Goal: Transaction & Acquisition: Purchase product/service

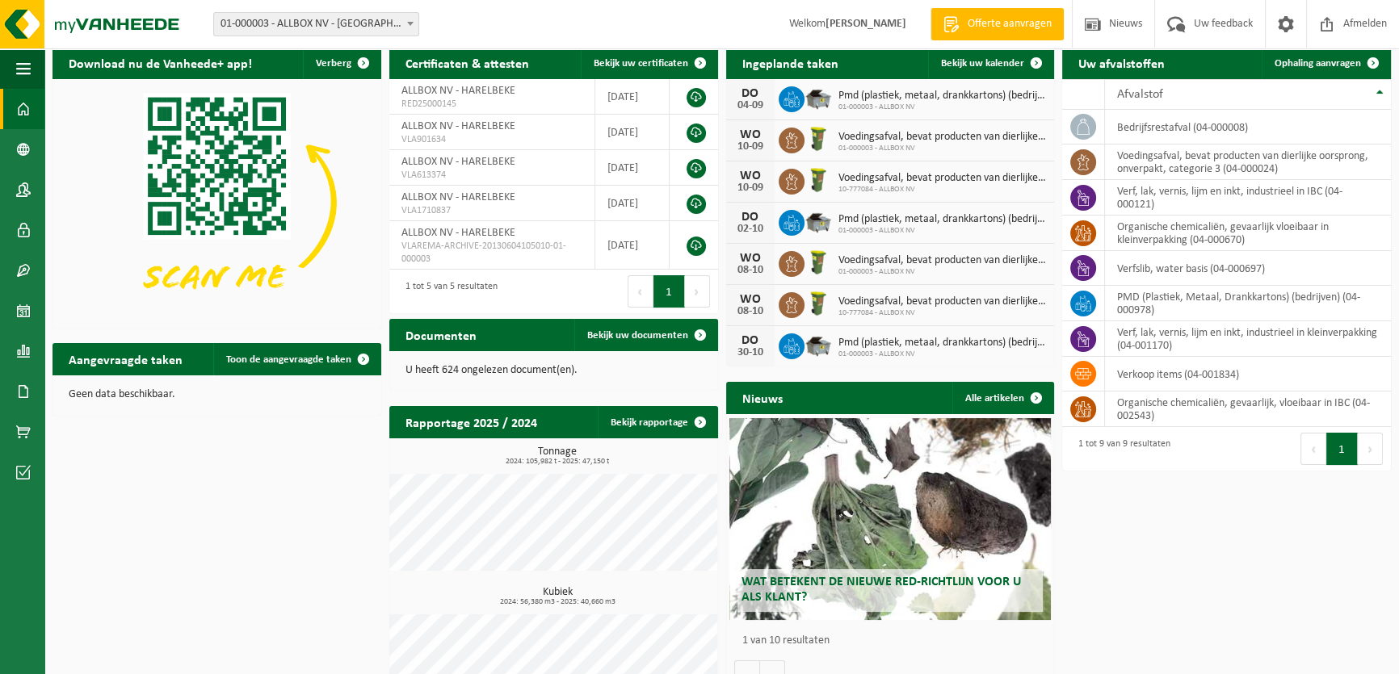
scroll to position [105, 0]
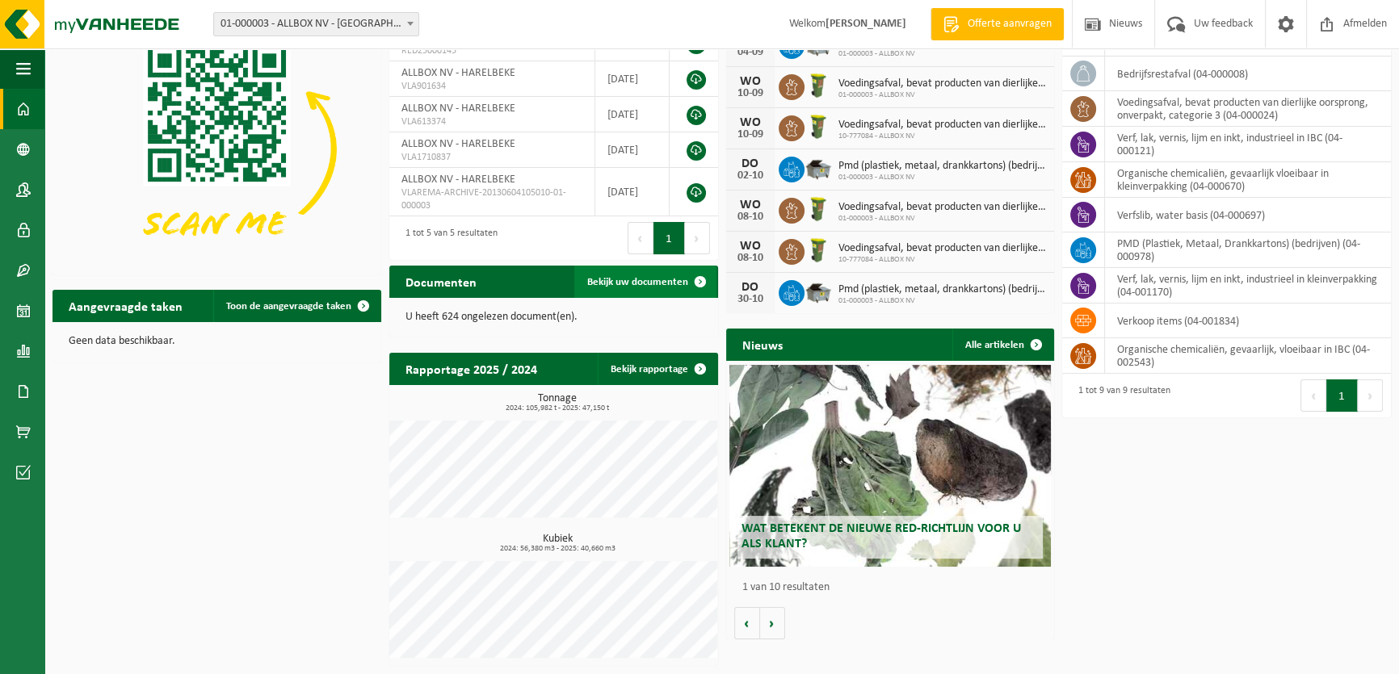
click at [646, 283] on span "Bekijk uw documenten" at bounding box center [637, 282] width 101 height 10
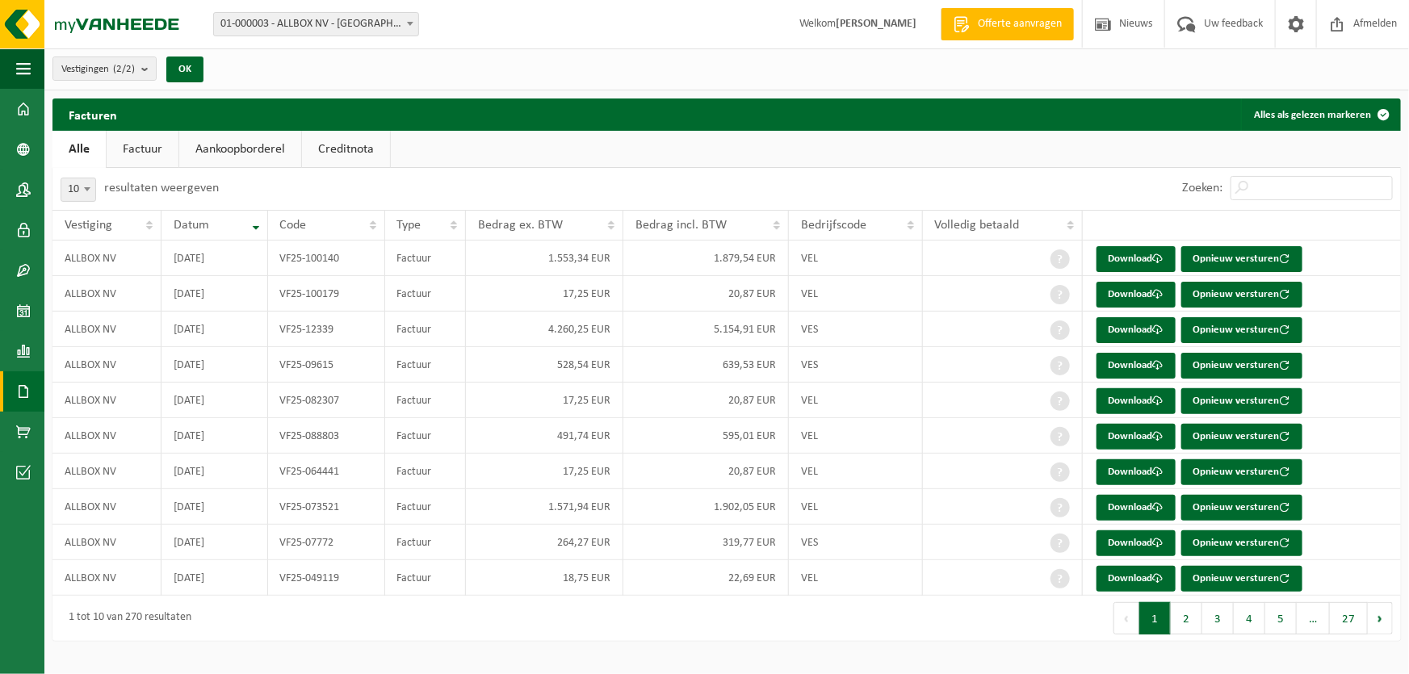
click at [1185, 626] on button "2" at bounding box center [1186, 619] width 31 height 32
click at [1222, 624] on button "3" at bounding box center [1218, 619] width 31 height 32
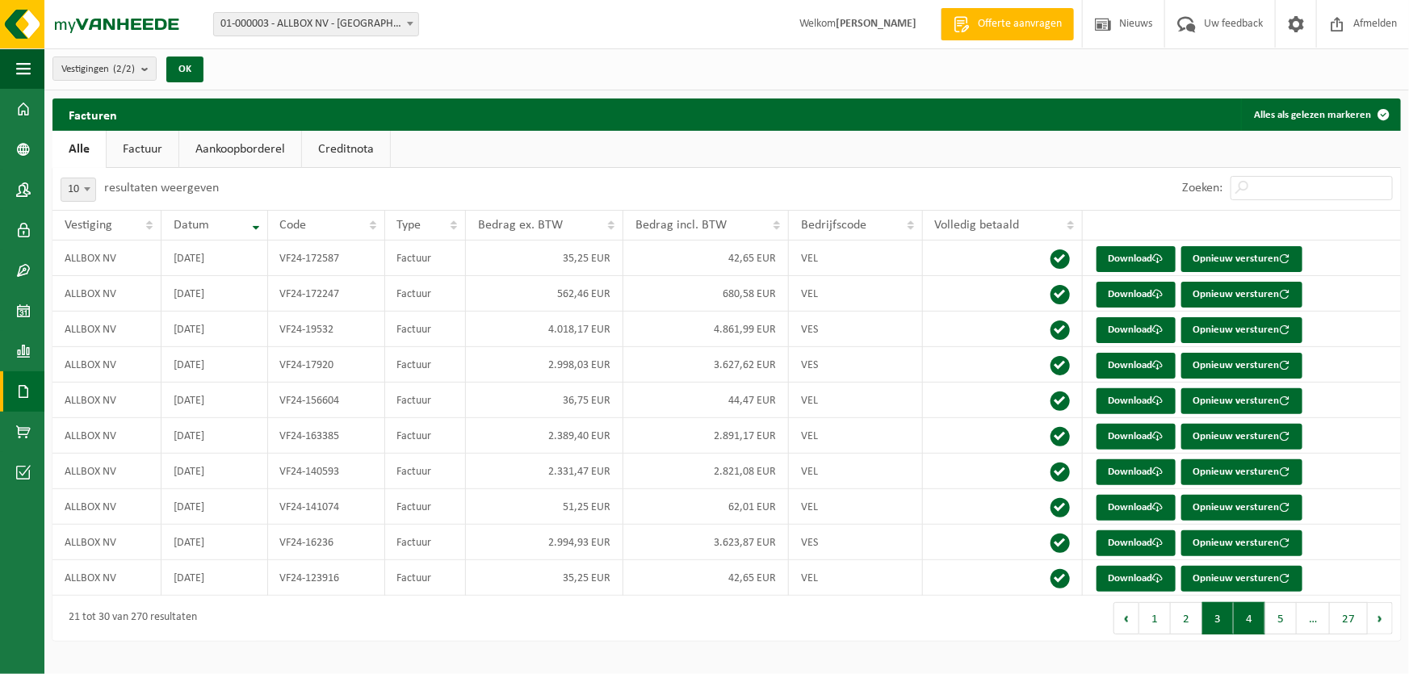
click at [1249, 624] on button "4" at bounding box center [1249, 619] width 31 height 32
click at [1274, 624] on button "5" at bounding box center [1281, 619] width 31 height 32
click at [1316, 627] on span "…" at bounding box center [1313, 619] width 33 height 32
click at [1376, 627] on button "Volgende" at bounding box center [1380, 619] width 25 height 32
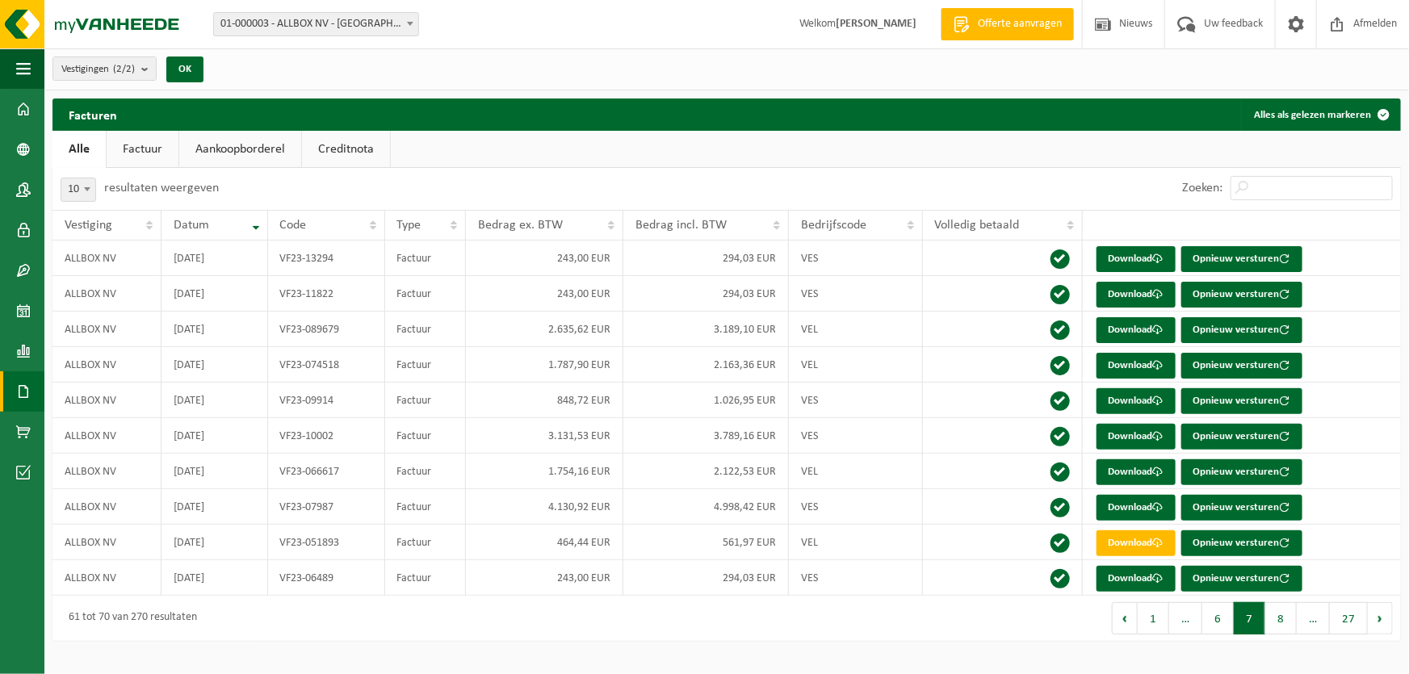
click at [1376, 627] on button "Volgende" at bounding box center [1380, 619] width 25 height 32
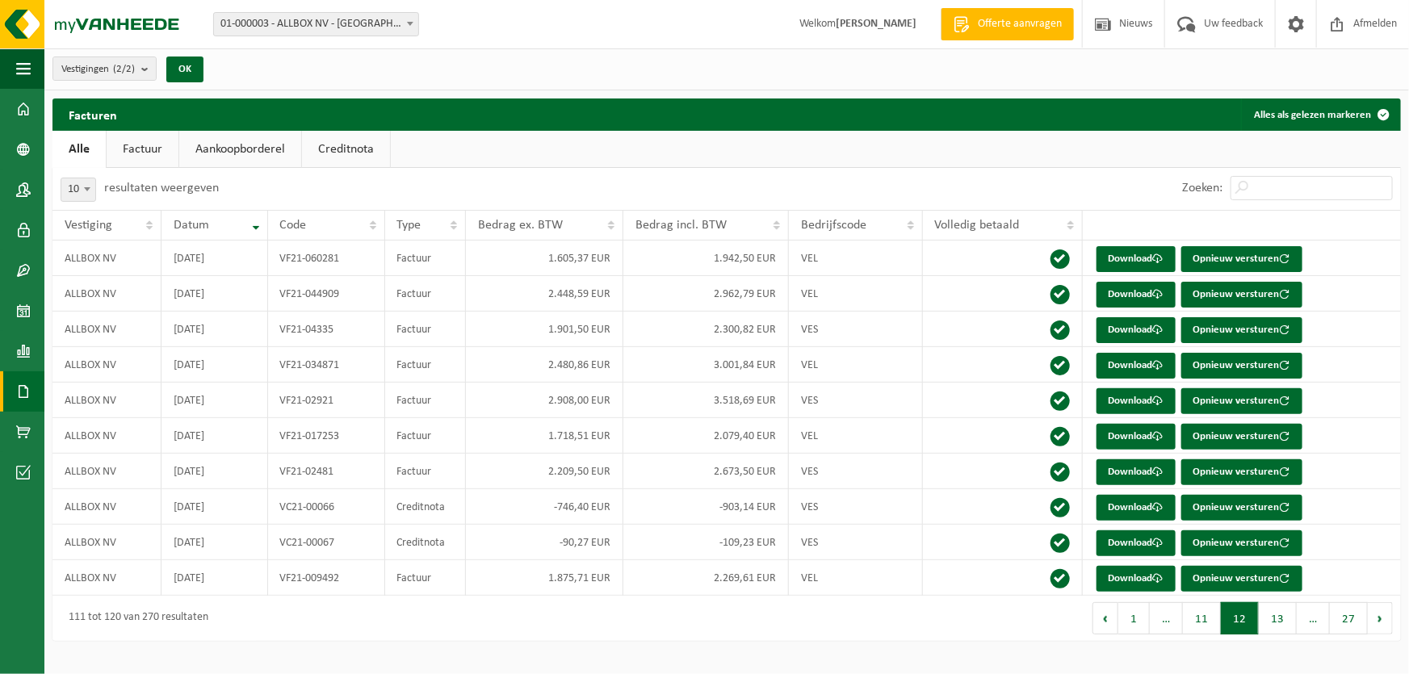
click at [1376, 627] on button "Volgende" at bounding box center [1380, 619] width 25 height 32
click at [1283, 628] on button "15" at bounding box center [1278, 619] width 38 height 32
click at [1281, 628] on button "16" at bounding box center [1278, 619] width 38 height 32
click at [1281, 628] on button "17" at bounding box center [1278, 619] width 38 height 32
click at [1281, 628] on button "18" at bounding box center [1278, 619] width 38 height 32
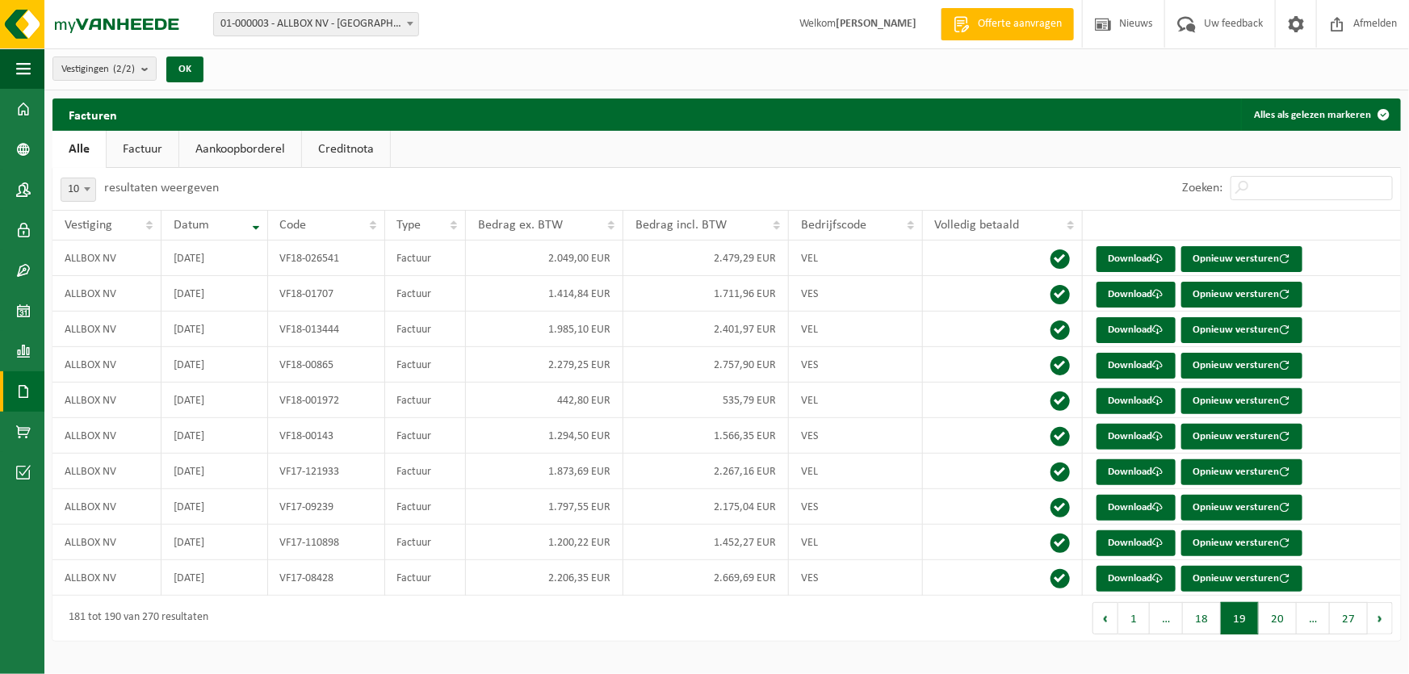
click at [1281, 628] on button "20" at bounding box center [1278, 619] width 38 height 32
click at [1281, 628] on button "21" at bounding box center [1278, 619] width 38 height 32
click at [1281, 628] on button "22" at bounding box center [1278, 619] width 38 height 32
click at [1281, 628] on button "23" at bounding box center [1278, 619] width 38 height 32
click at [1281, 628] on button "24" at bounding box center [1278, 619] width 38 height 32
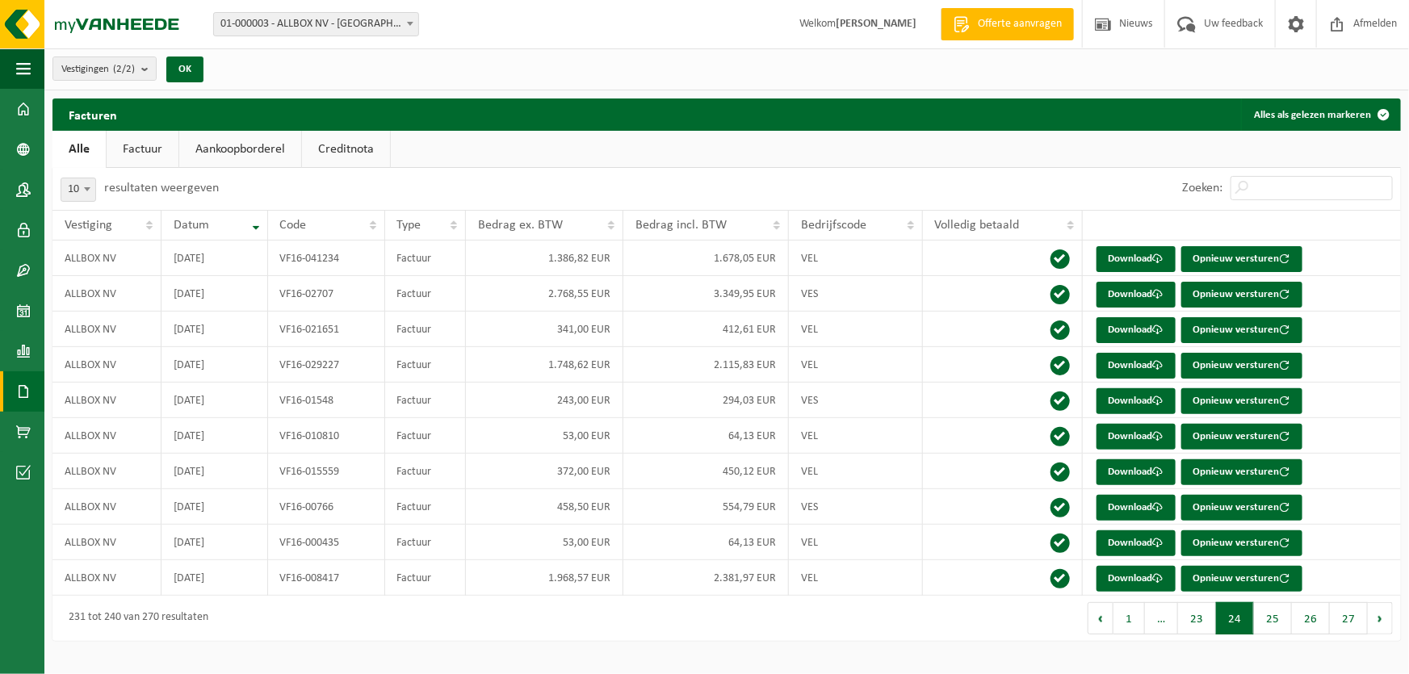
click at [1281, 628] on button "25" at bounding box center [1273, 619] width 38 height 32
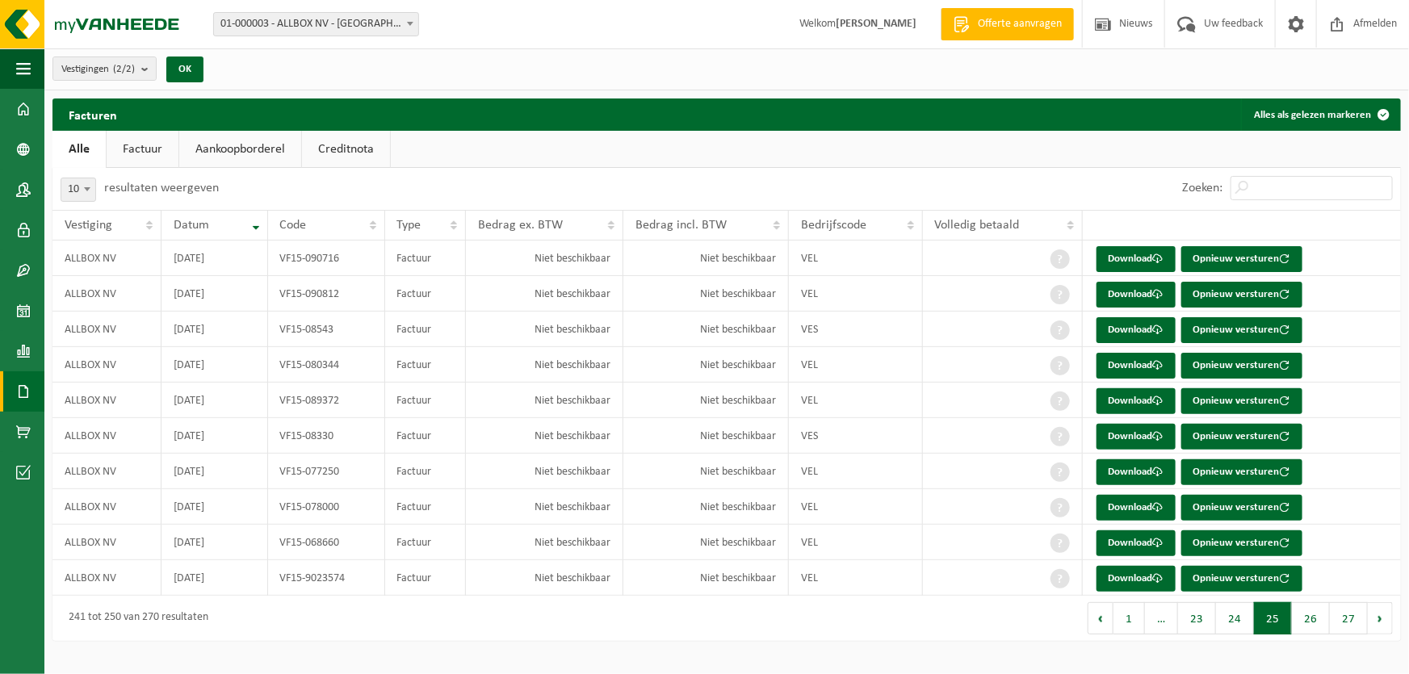
click at [1281, 628] on button "25" at bounding box center [1273, 619] width 38 height 32
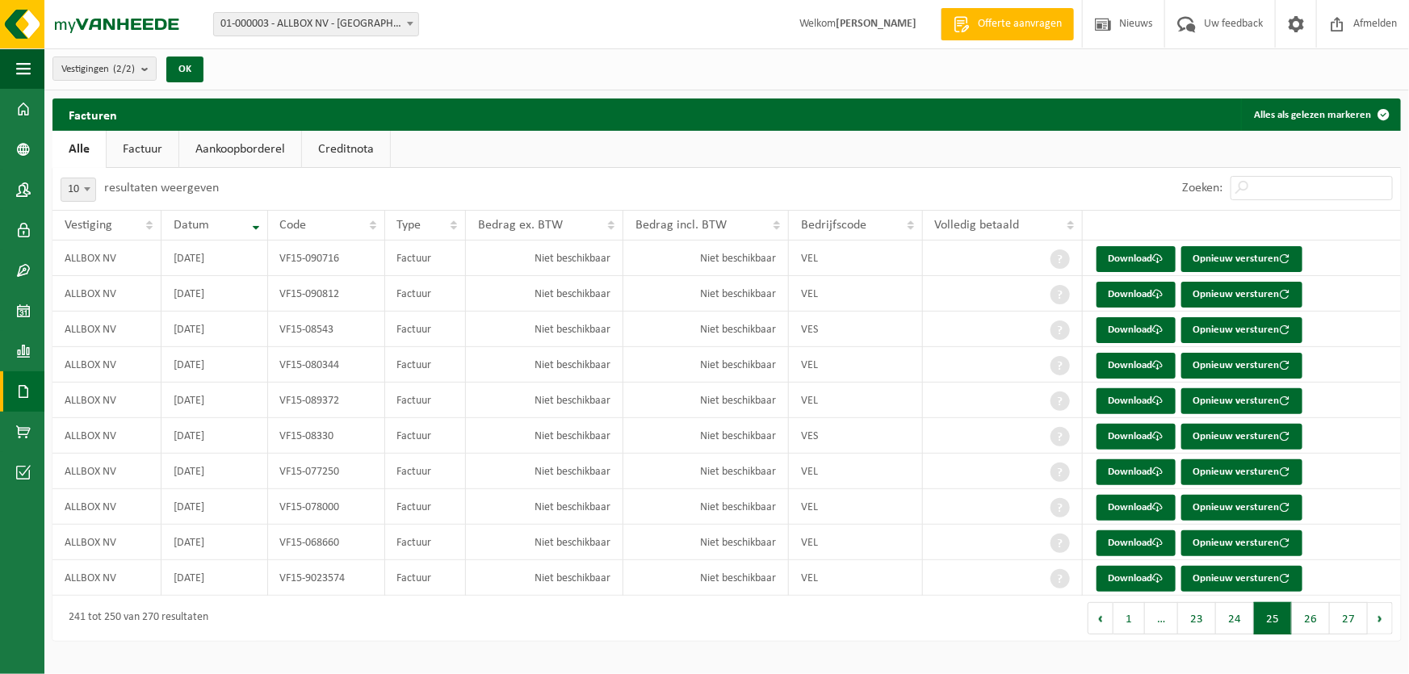
click at [1281, 628] on button "25" at bounding box center [1273, 619] width 38 height 32
click at [1315, 629] on button "26" at bounding box center [1311, 619] width 38 height 32
drag, startPoint x: 1329, startPoint y: 628, endPoint x: 1341, endPoint y: 630, distance: 11.4
click at [1330, 628] on button "26" at bounding box center [1311, 619] width 38 height 32
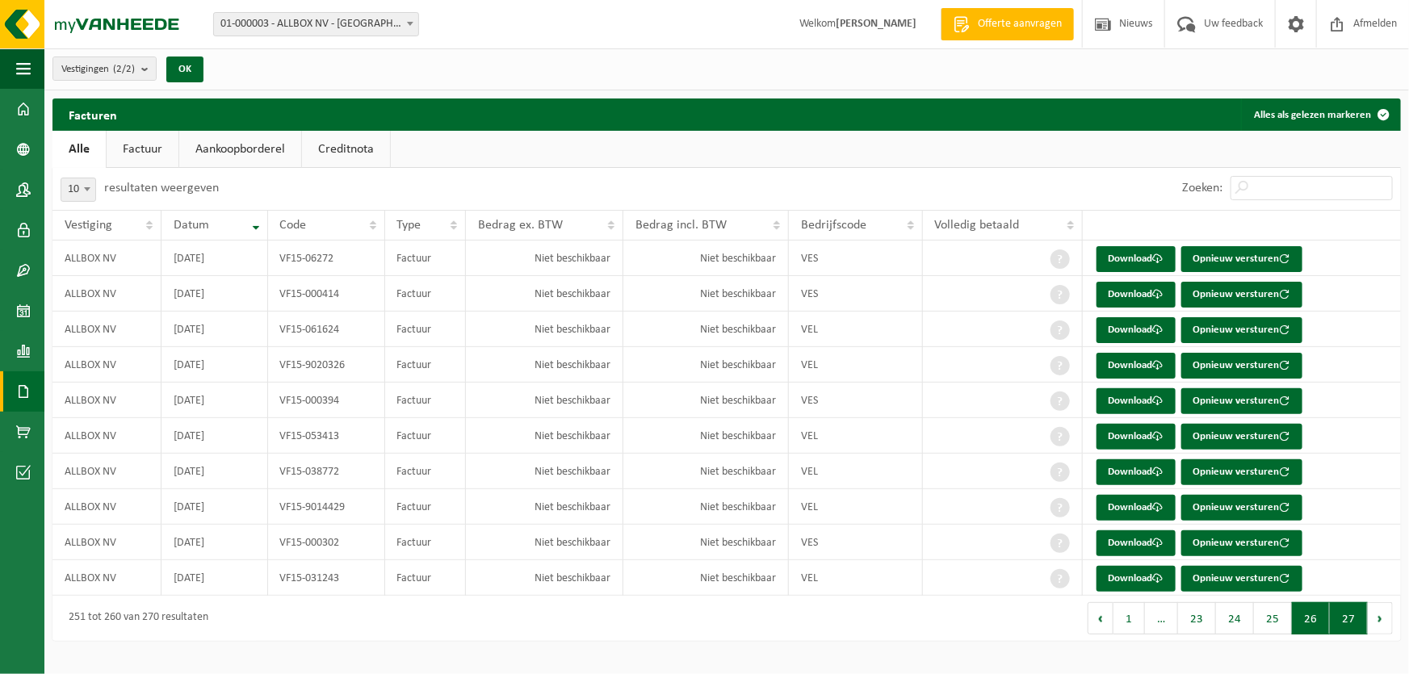
click at [1341, 630] on button "27" at bounding box center [1349, 619] width 38 height 32
click at [1343, 630] on button "27" at bounding box center [1349, 619] width 38 height 32
drag, startPoint x: 1343, startPoint y: 630, endPoint x: 1215, endPoint y: 630, distance: 128.4
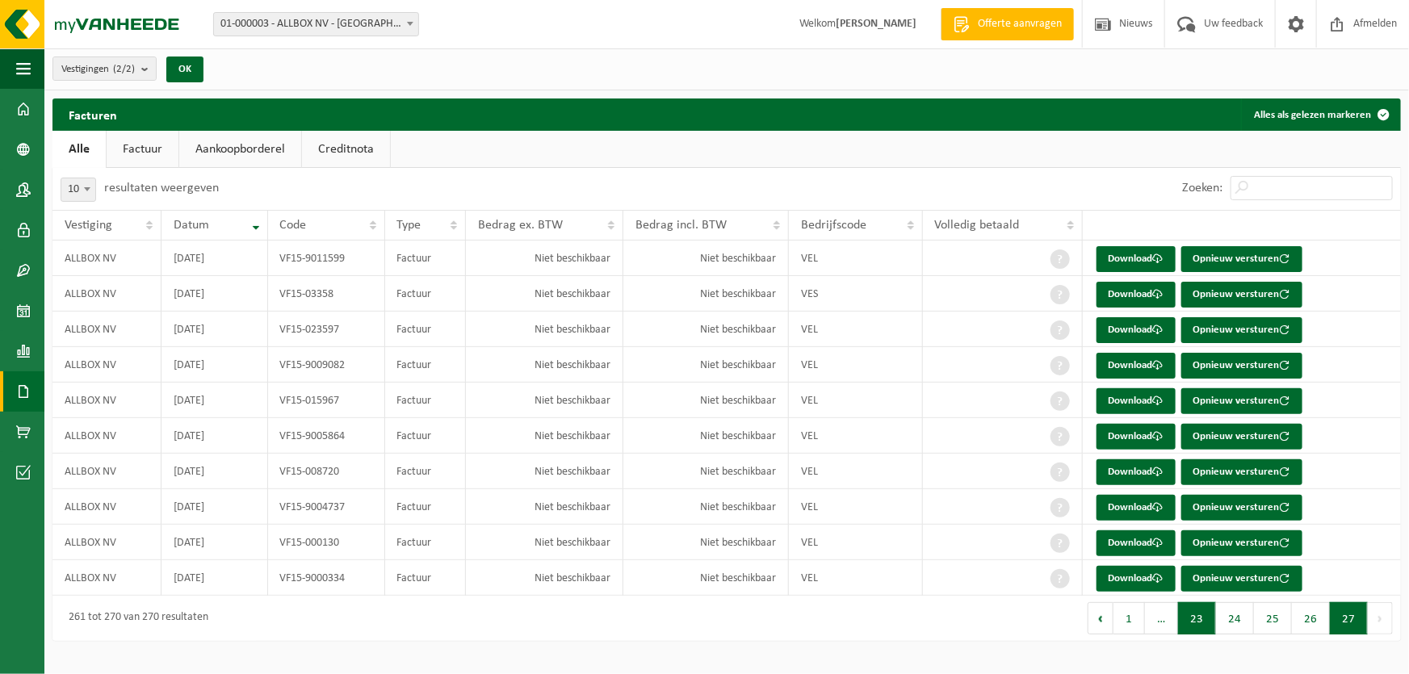
click at [1342, 630] on button "27" at bounding box center [1349, 619] width 38 height 32
click at [1114, 635] on button "Vorige" at bounding box center [1101, 619] width 26 height 32
click at [1107, 632] on button "Vorige" at bounding box center [1101, 619] width 26 height 32
click at [1132, 632] on button "1" at bounding box center [1129, 619] width 31 height 32
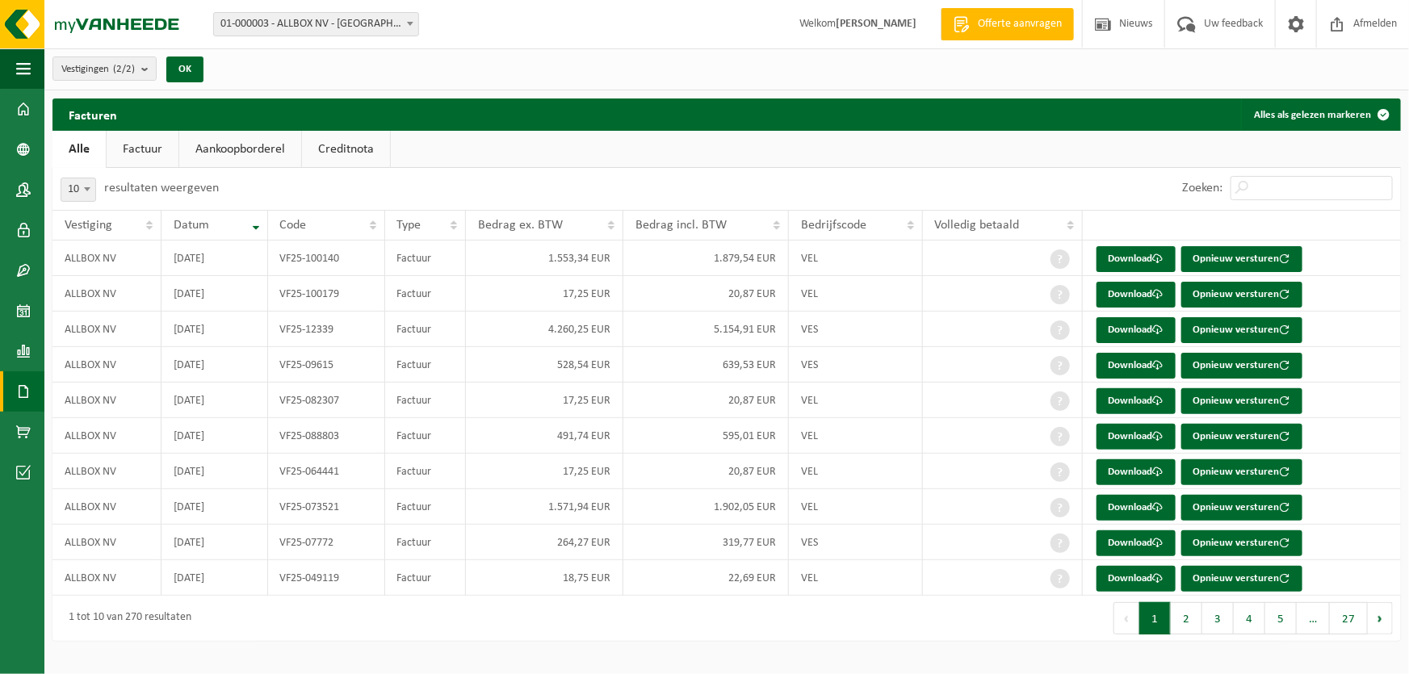
click at [134, 153] on link "Factuur" at bounding box center [143, 149] width 72 height 37
click at [234, 151] on link "Aankoopborderel" at bounding box center [242, 149] width 122 height 37
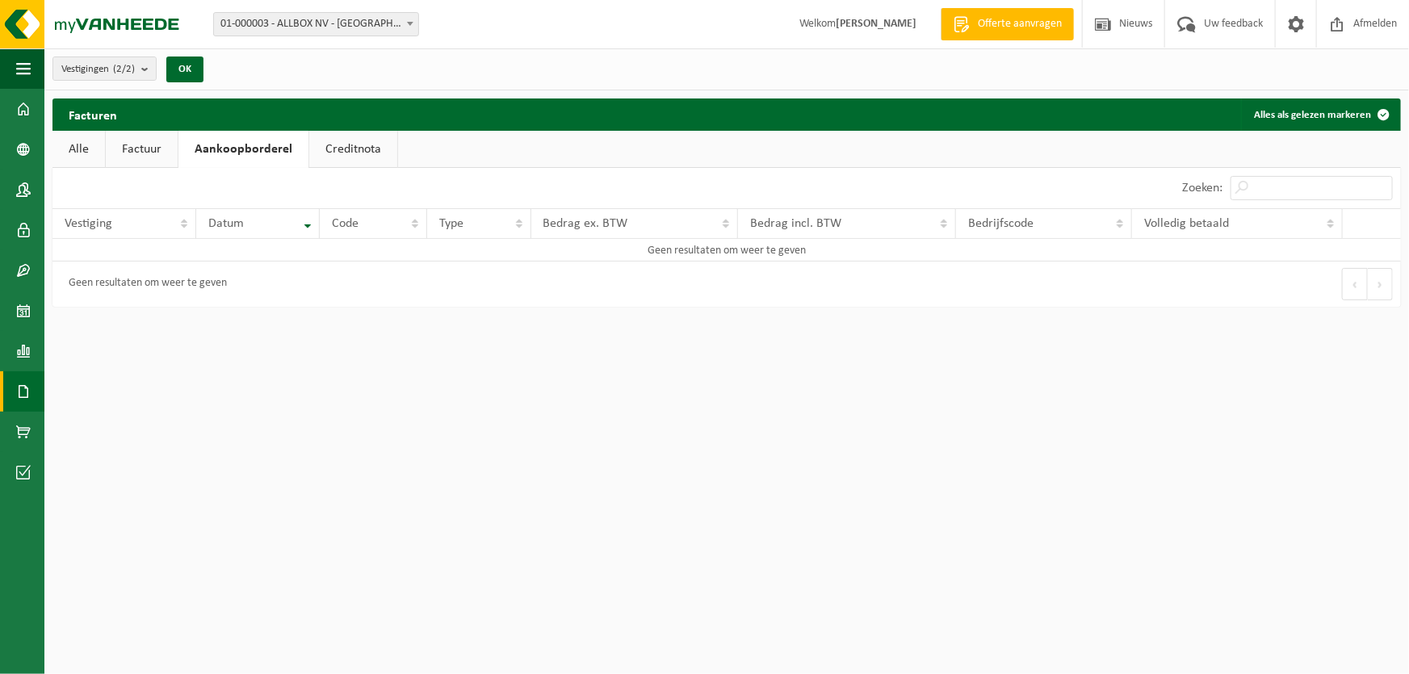
click at [346, 150] on link "Creditnota" at bounding box center [353, 149] width 88 height 37
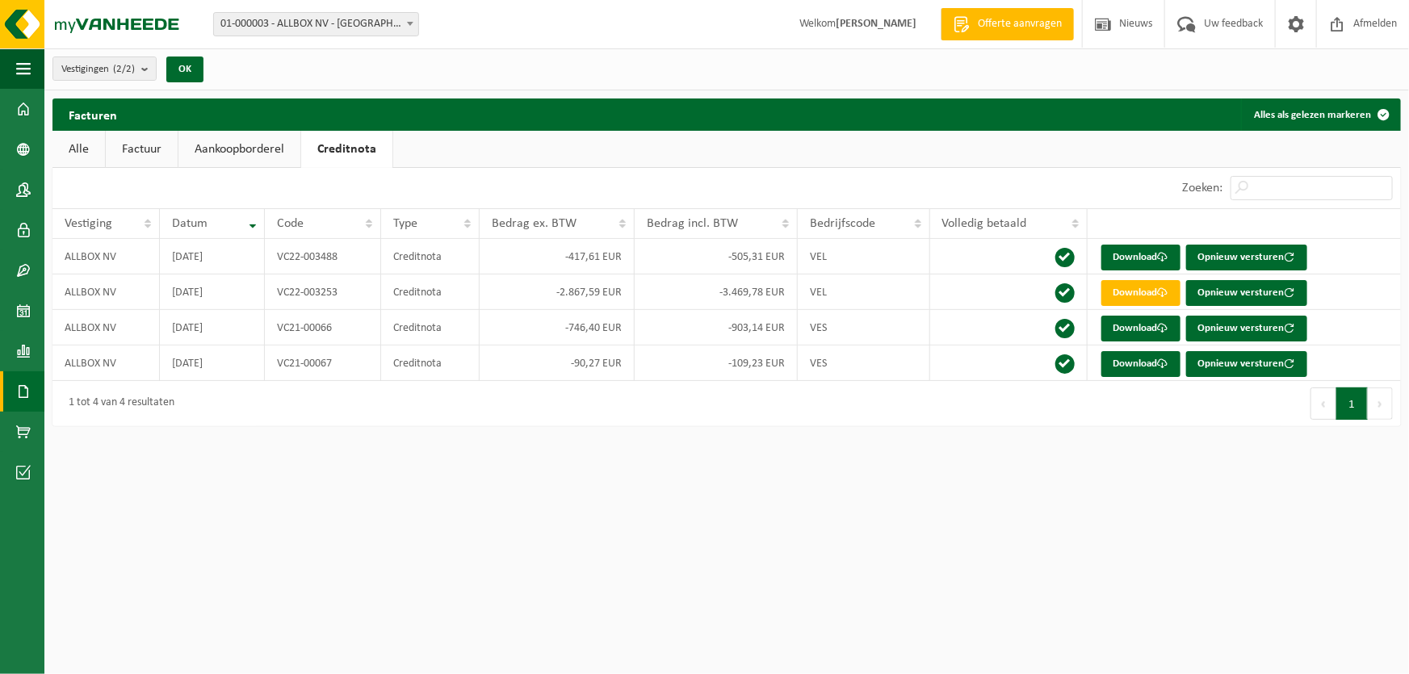
click at [225, 149] on link "Aankoopborderel" at bounding box center [239, 149] width 122 height 37
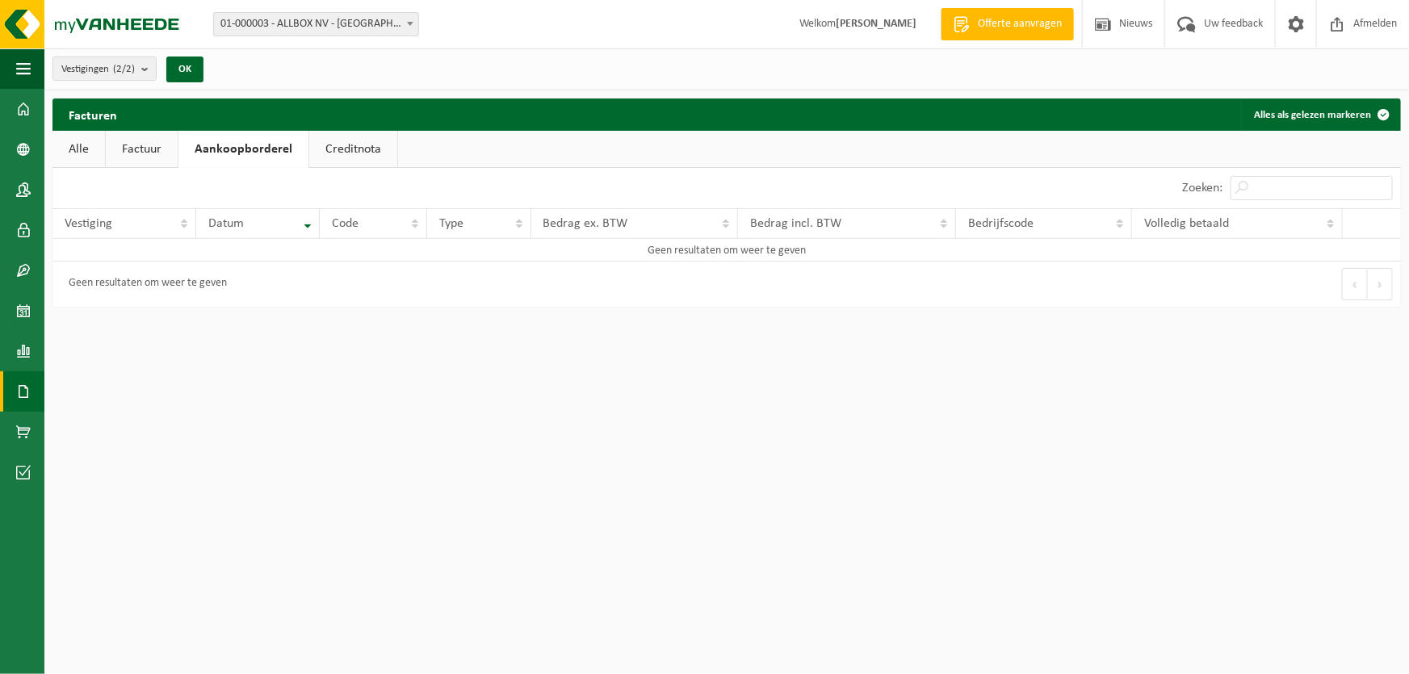
click at [137, 150] on link "Factuur" at bounding box center [142, 149] width 72 height 37
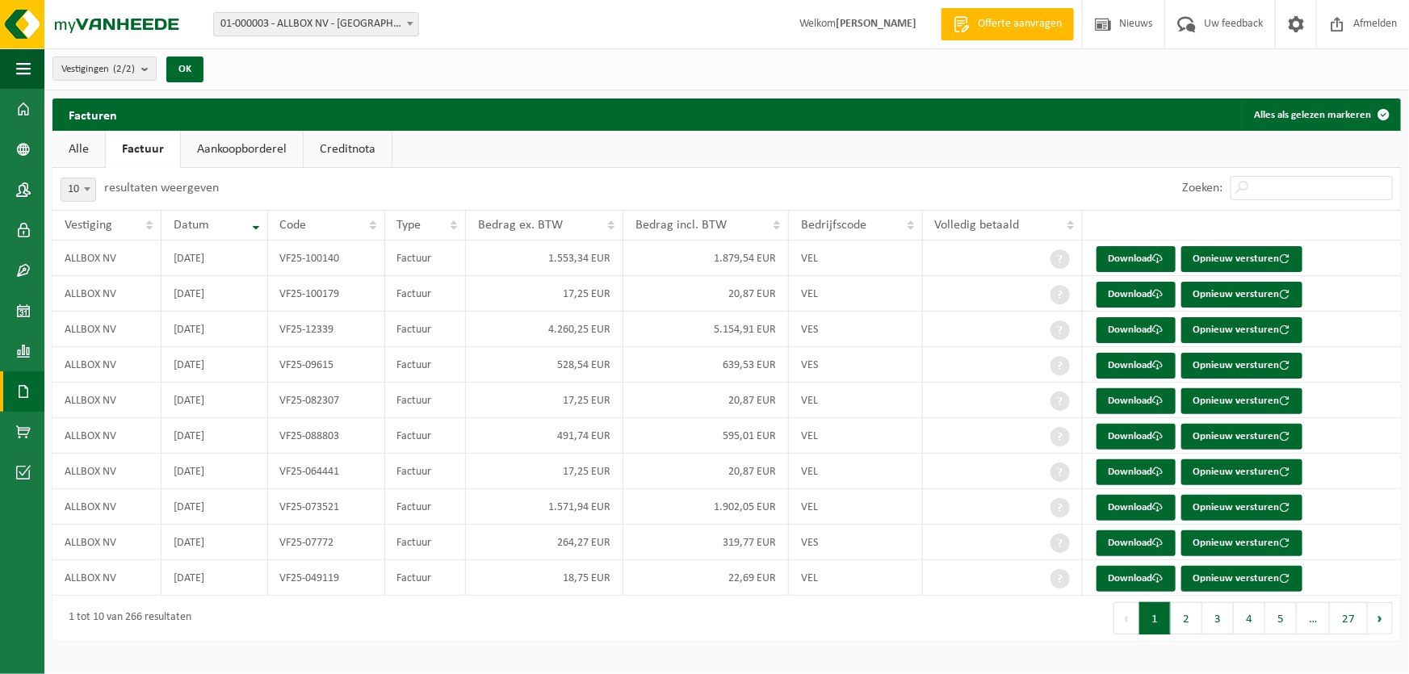
click at [88, 152] on link "Alle" at bounding box center [78, 149] width 52 height 37
click at [146, 71] on b "submit" at bounding box center [148, 68] width 15 height 23
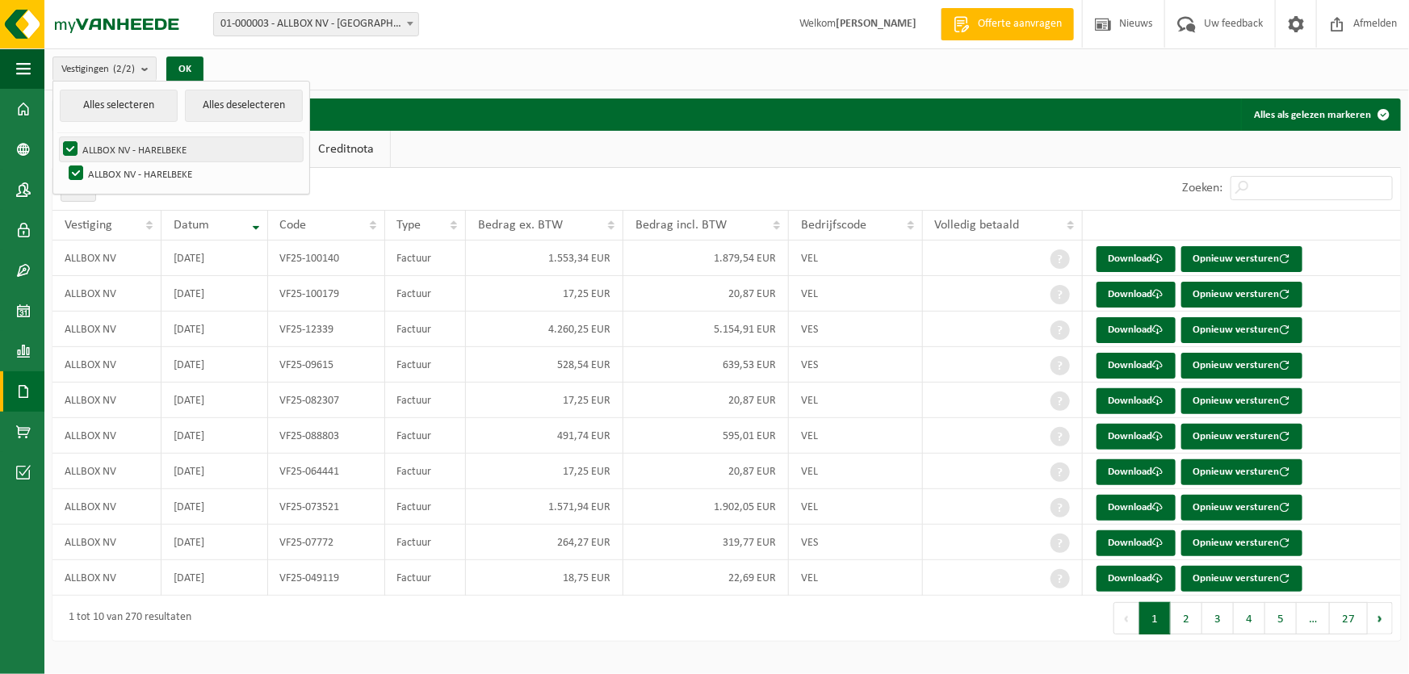
click at [138, 149] on label "ALLBOX NV - HARELBEKE" at bounding box center [181, 149] width 243 height 24
click at [57, 137] on input "ALLBOX NV - HARELBEKE" at bounding box center [57, 136] width 1 height 1
click at [65, 149] on label "ALLBOX NV - HARELBEKE" at bounding box center [181, 149] width 243 height 24
click at [57, 137] on input "ALLBOX NV - HARELBEKE" at bounding box center [57, 136] width 1 height 1
checkbox input "true"
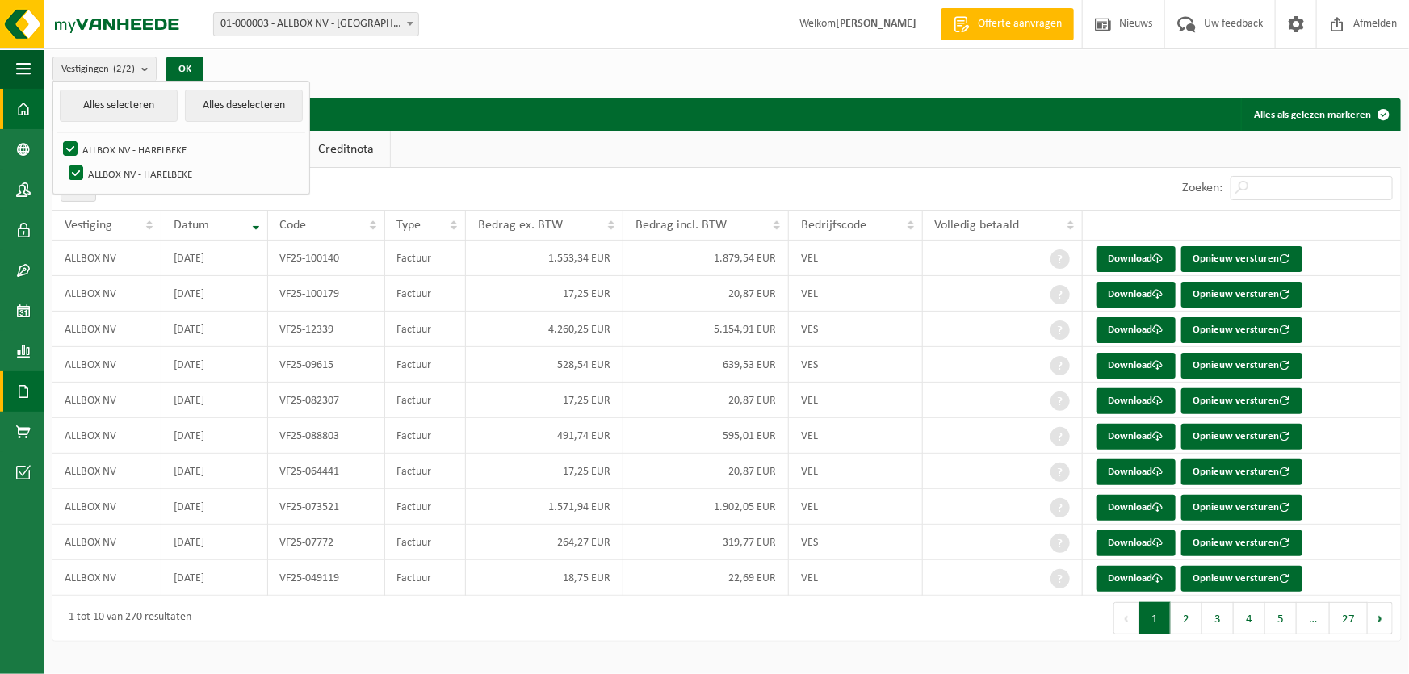
click at [27, 112] on span at bounding box center [23, 109] width 15 height 40
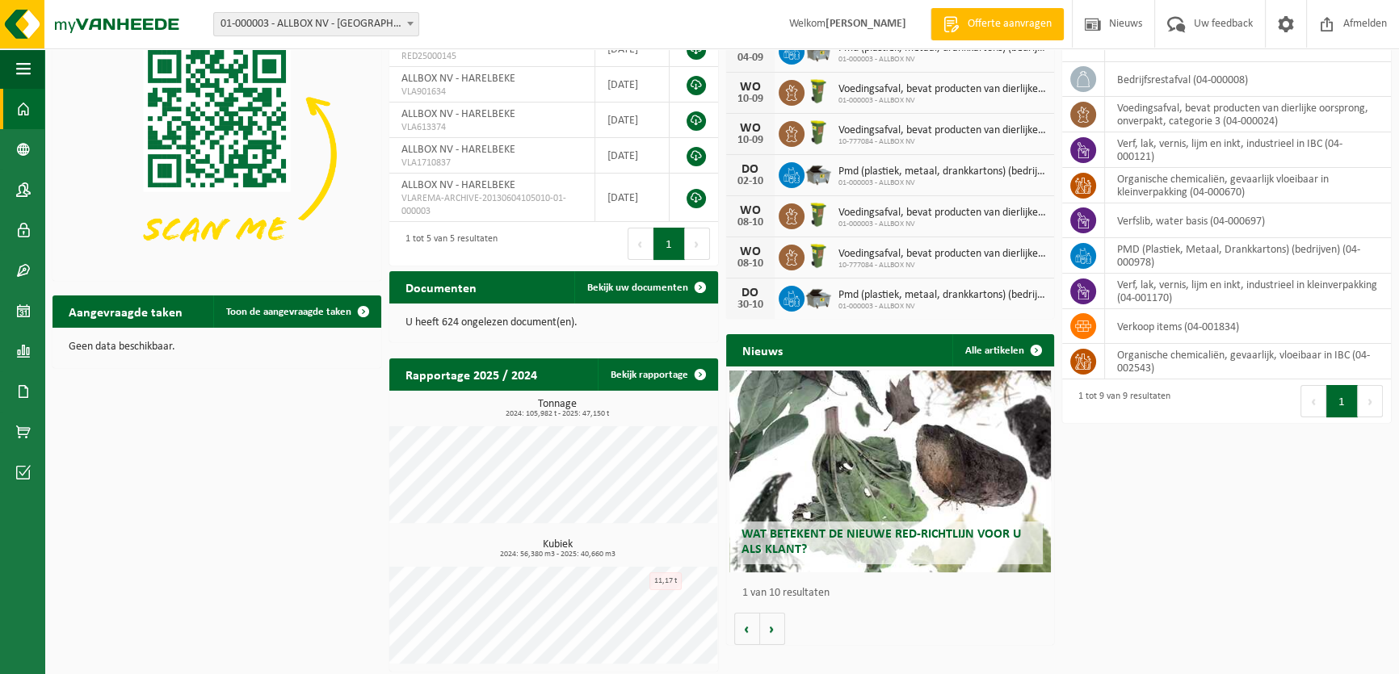
scroll to position [105, 0]
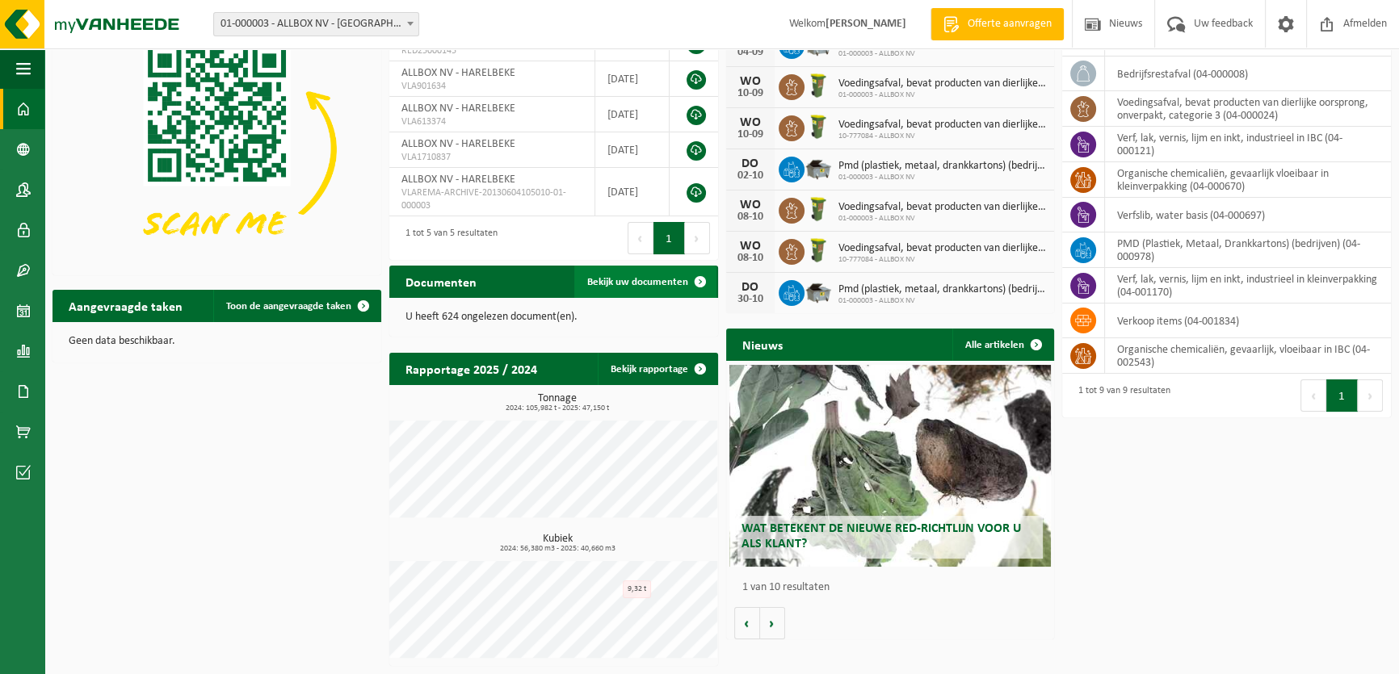
click at [645, 283] on span "Bekijk uw documenten" at bounding box center [637, 282] width 101 height 10
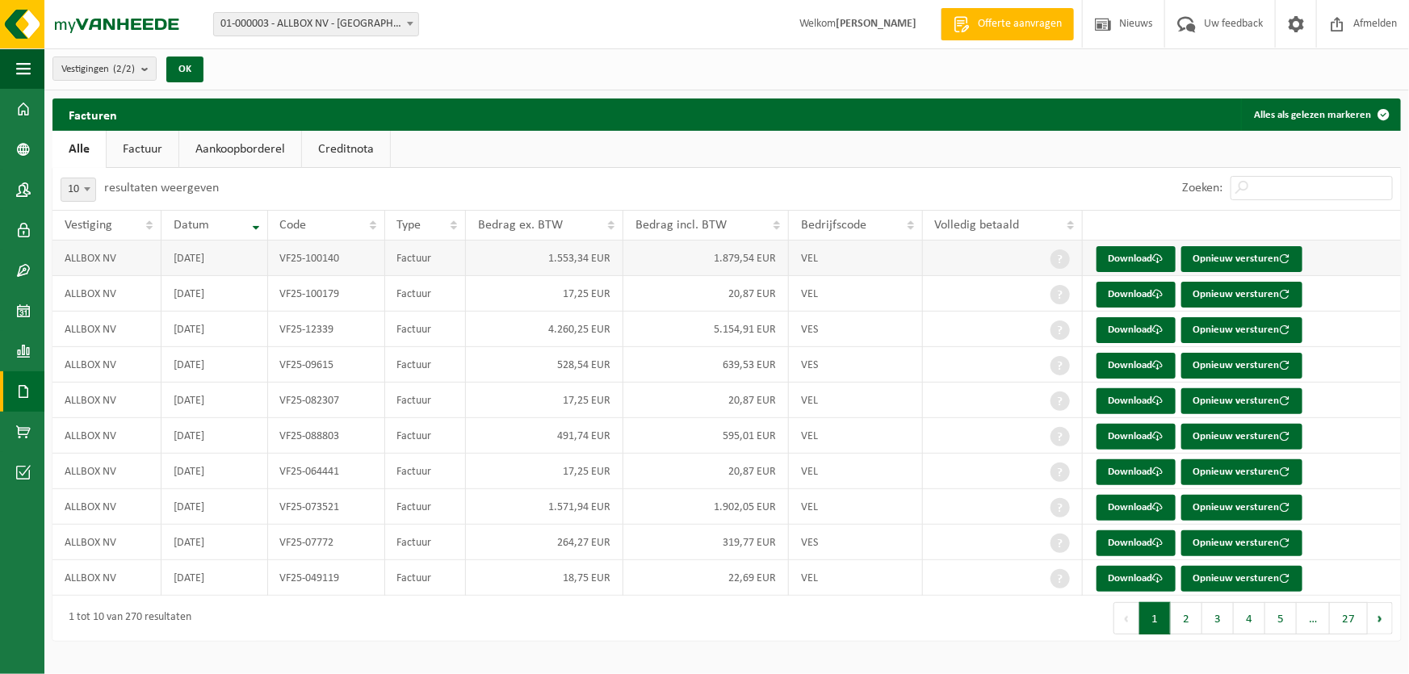
click at [993, 270] on td at bounding box center [1003, 259] width 160 height 36
click at [1186, 623] on button "2" at bounding box center [1186, 619] width 31 height 32
click at [1190, 625] on button "2" at bounding box center [1186, 619] width 31 height 32
click at [1220, 627] on button "3" at bounding box center [1218, 619] width 31 height 32
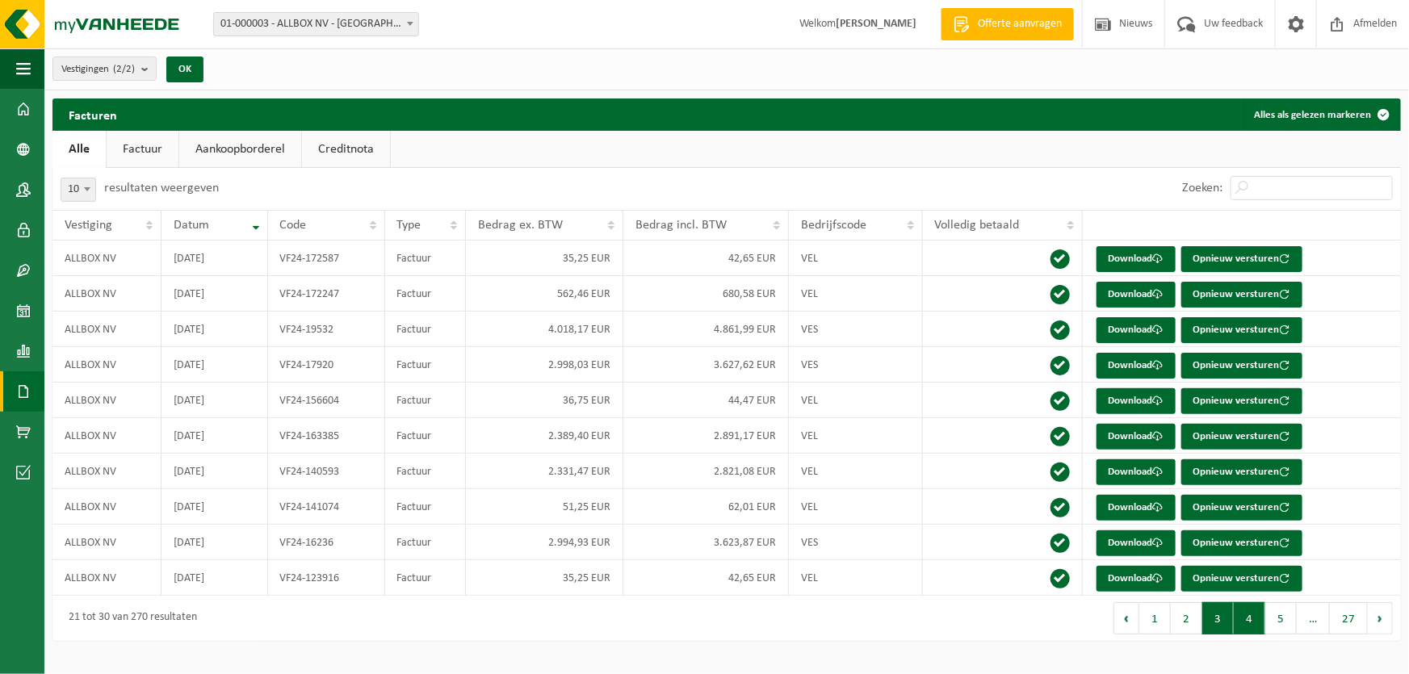
click at [1246, 627] on button "4" at bounding box center [1249, 619] width 31 height 32
click at [1276, 627] on button "5" at bounding box center [1281, 619] width 31 height 32
click at [1300, 627] on span "…" at bounding box center [1313, 619] width 33 height 32
click at [1308, 627] on span "…" at bounding box center [1313, 619] width 33 height 32
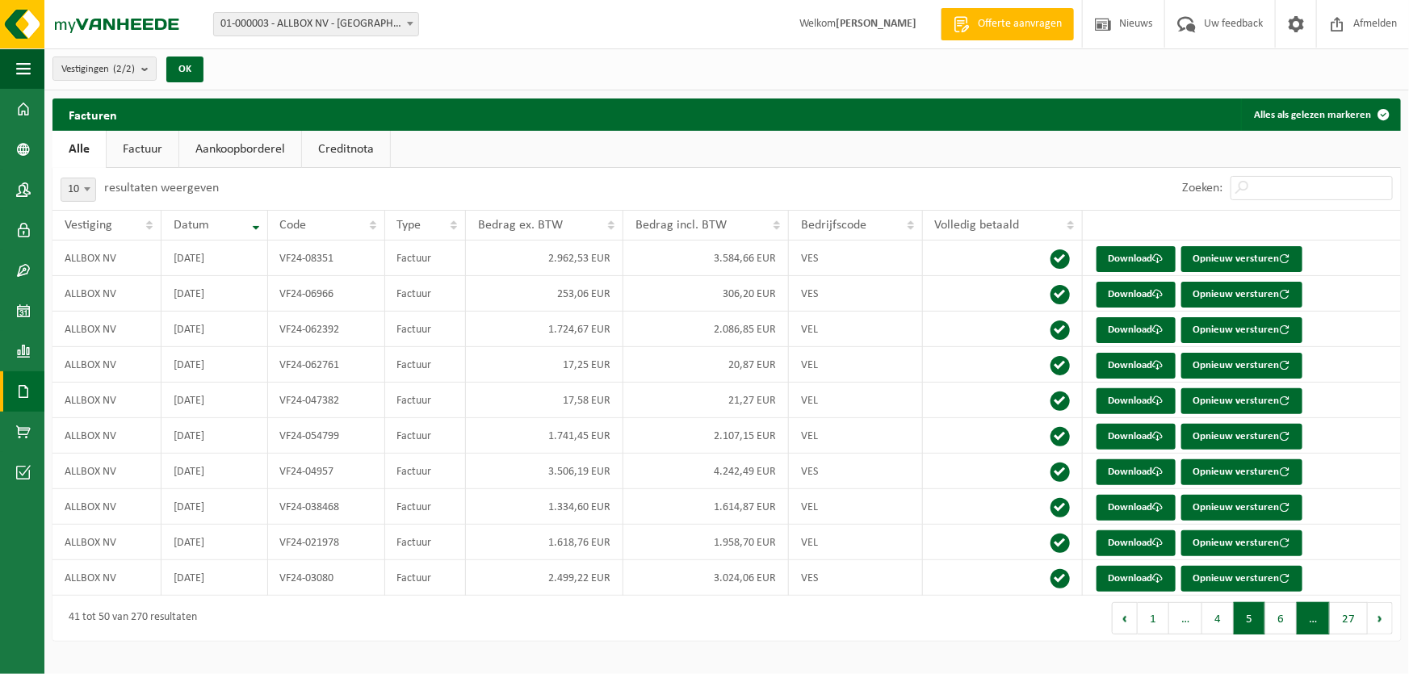
click at [1308, 627] on span "…" at bounding box center [1313, 619] width 33 height 32
click at [807, 391] on td "VEL" at bounding box center [856, 401] width 134 height 36
click at [725, 382] on td "20,87 EUR" at bounding box center [707, 365] width 166 height 36
drag, startPoint x: 717, startPoint y: 316, endPoint x: 510, endPoint y: 291, distance: 208.3
click at [716, 316] on td "2.086,85 EUR" at bounding box center [707, 330] width 166 height 36
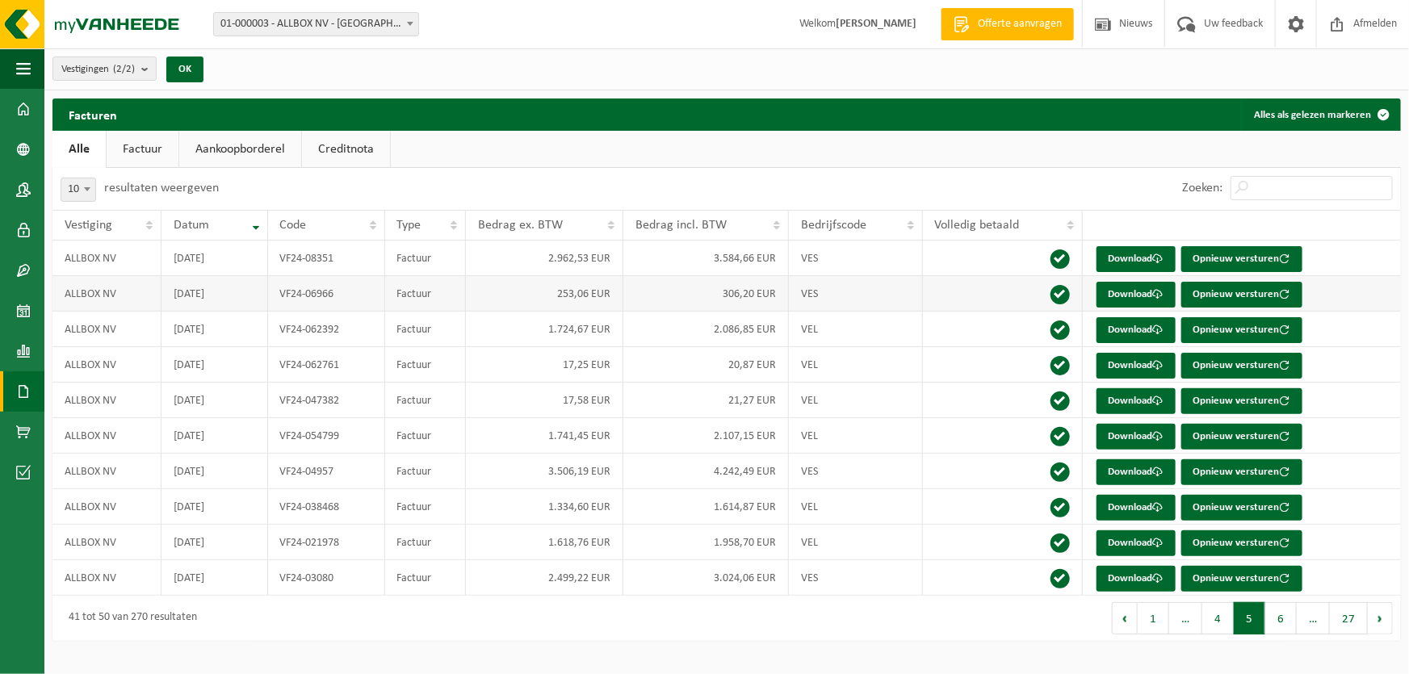
click at [415, 288] on td "Factuur" at bounding box center [426, 294] width 82 height 36
click at [83, 148] on link "Alle" at bounding box center [78, 149] width 53 height 37
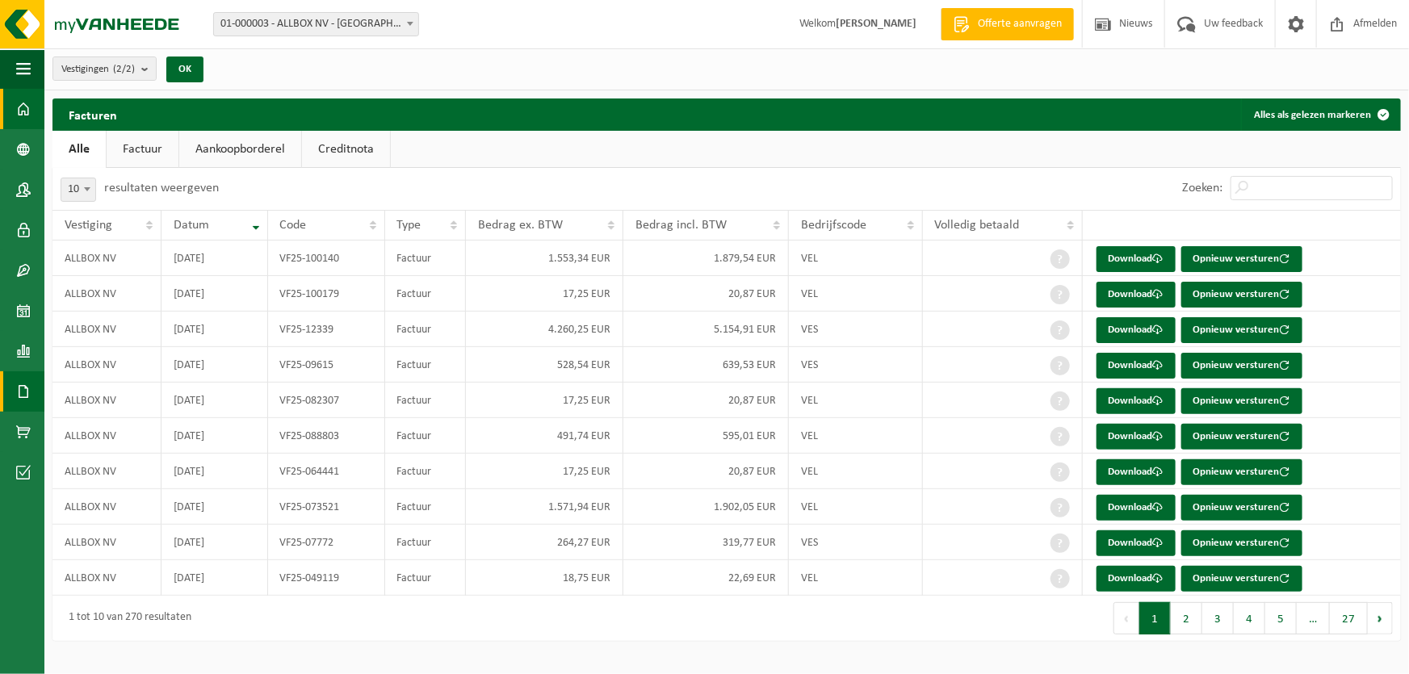
click at [29, 111] on span at bounding box center [23, 109] width 15 height 40
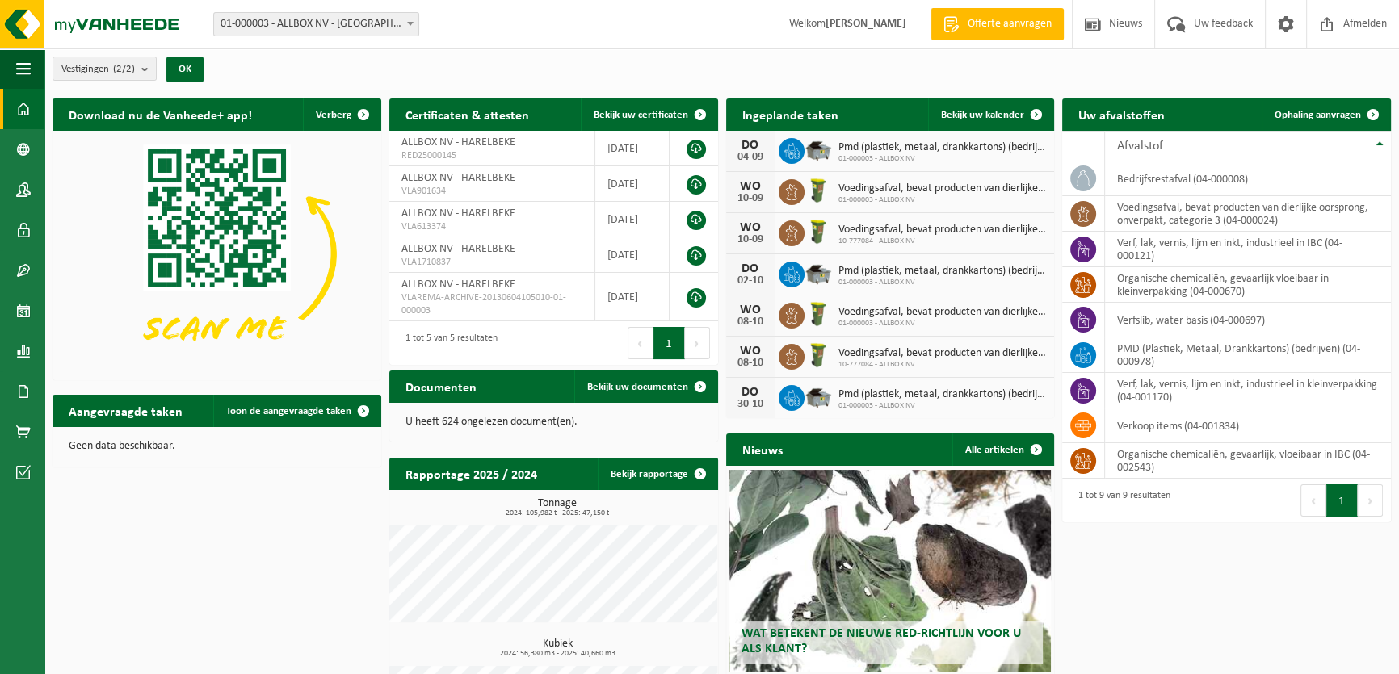
drag, startPoint x: 670, startPoint y: 384, endPoint x: 530, endPoint y: 399, distance: 140.6
click at [530, 399] on div "Documenten Bekijk uw documenten" at bounding box center [553, 387] width 329 height 32
click at [1186, 427] on td "verkoop items (04-001834)" at bounding box center [1248, 426] width 286 height 35
click at [1082, 422] on icon at bounding box center [1083, 425] width 16 height 11
click at [1158, 427] on td "verkoop items (04-001834)" at bounding box center [1248, 426] width 286 height 35
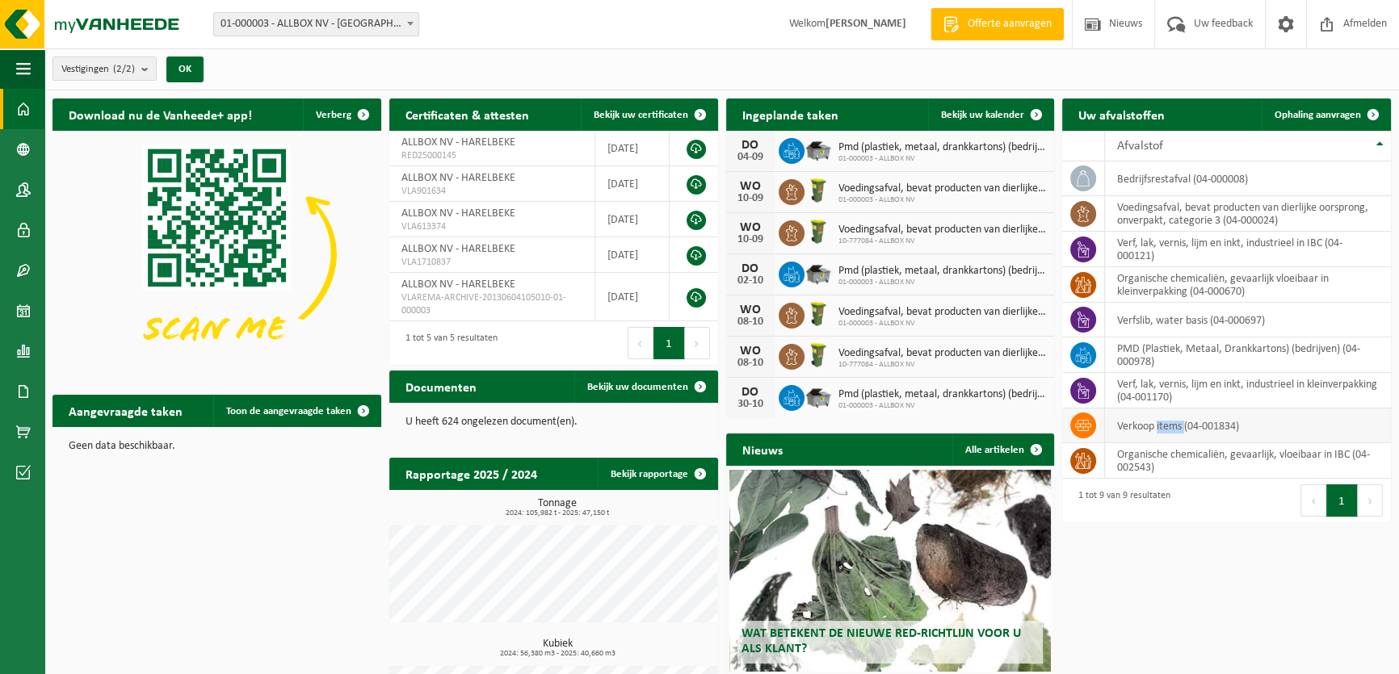
click at [1158, 427] on td "verkoop items (04-001834)" at bounding box center [1248, 426] width 286 height 35
click at [1372, 115] on span at bounding box center [1373, 115] width 32 height 32
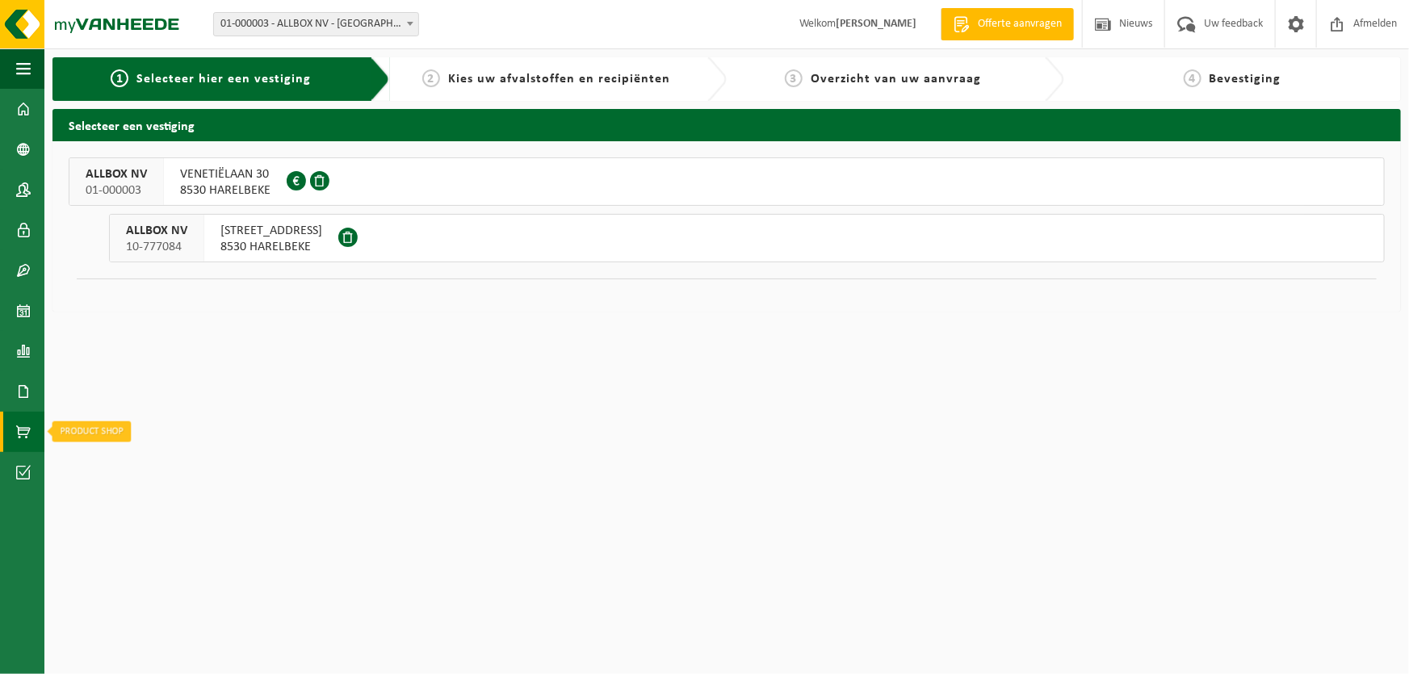
click at [28, 430] on span at bounding box center [23, 432] width 15 height 40
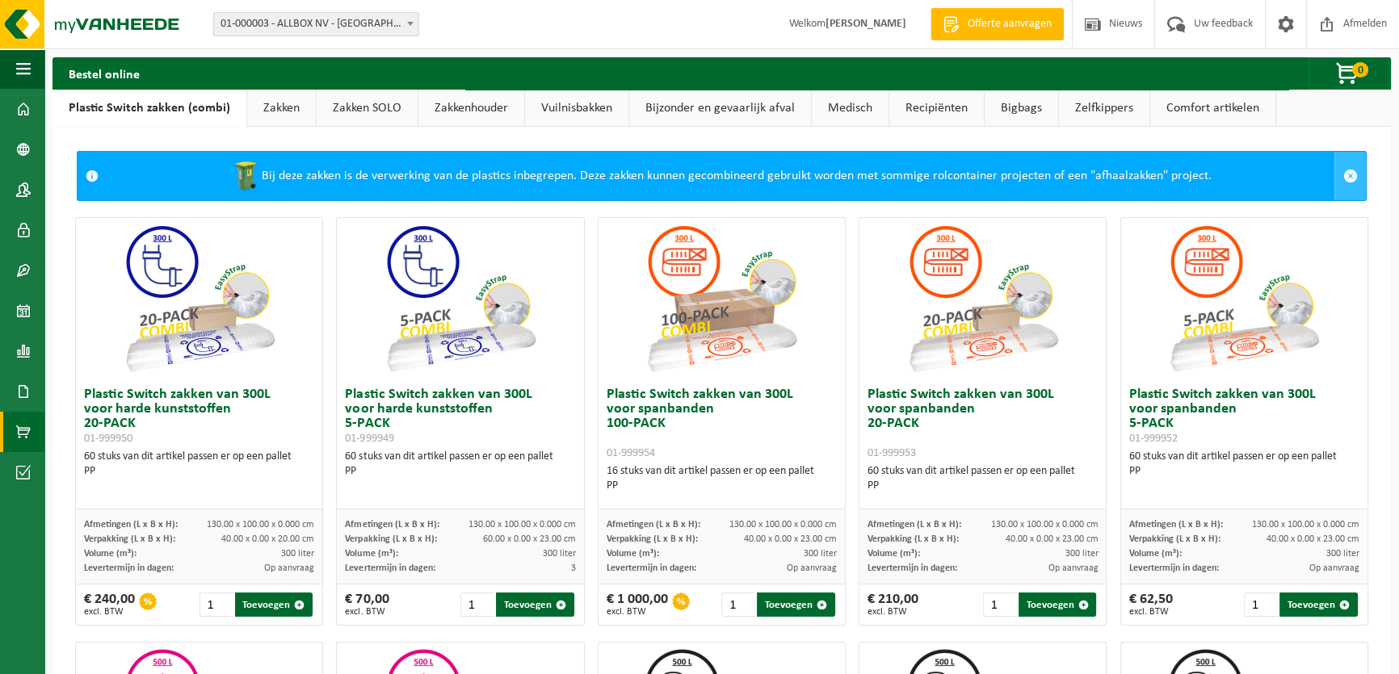
drag, startPoint x: 1341, startPoint y: 176, endPoint x: 1332, endPoint y: 178, distance: 9.2
click at [1343, 176] on span at bounding box center [1350, 176] width 15 height 15
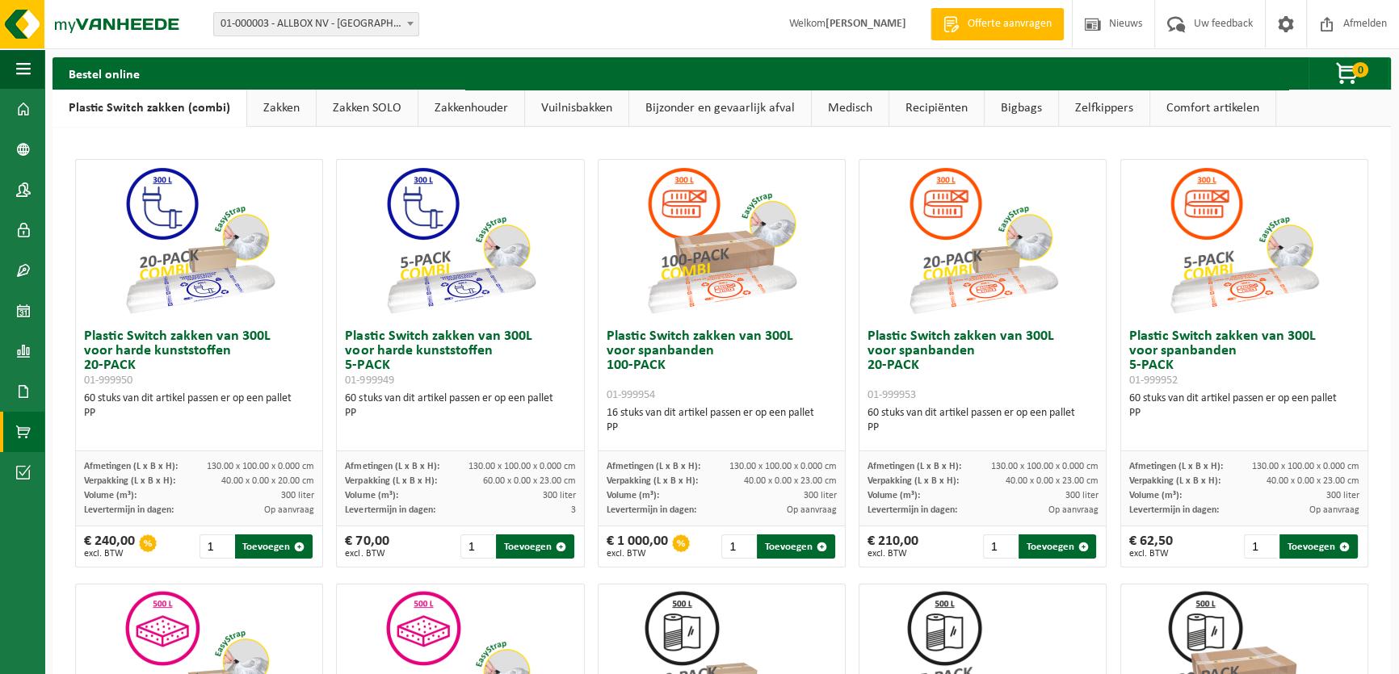
click at [300, 111] on link "Zakken" at bounding box center [281, 108] width 69 height 37
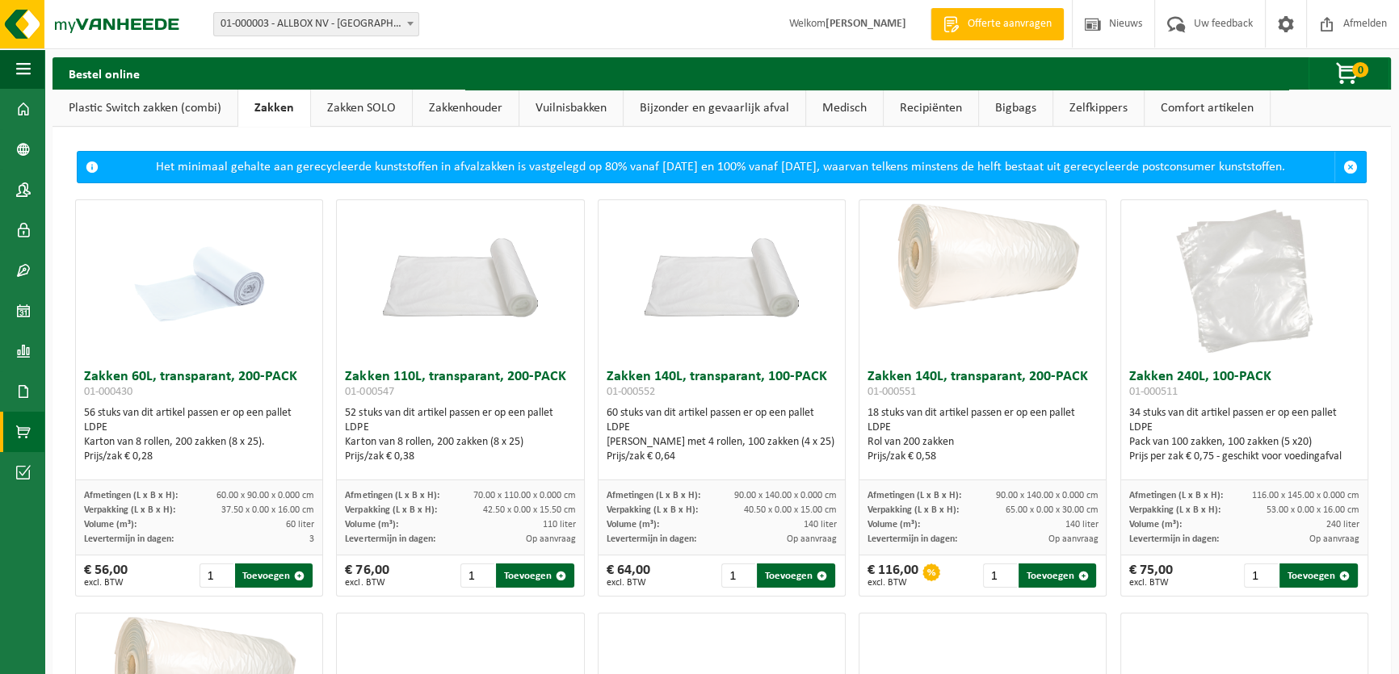
click at [367, 108] on link "Zakken SOLO" at bounding box center [361, 108] width 101 height 37
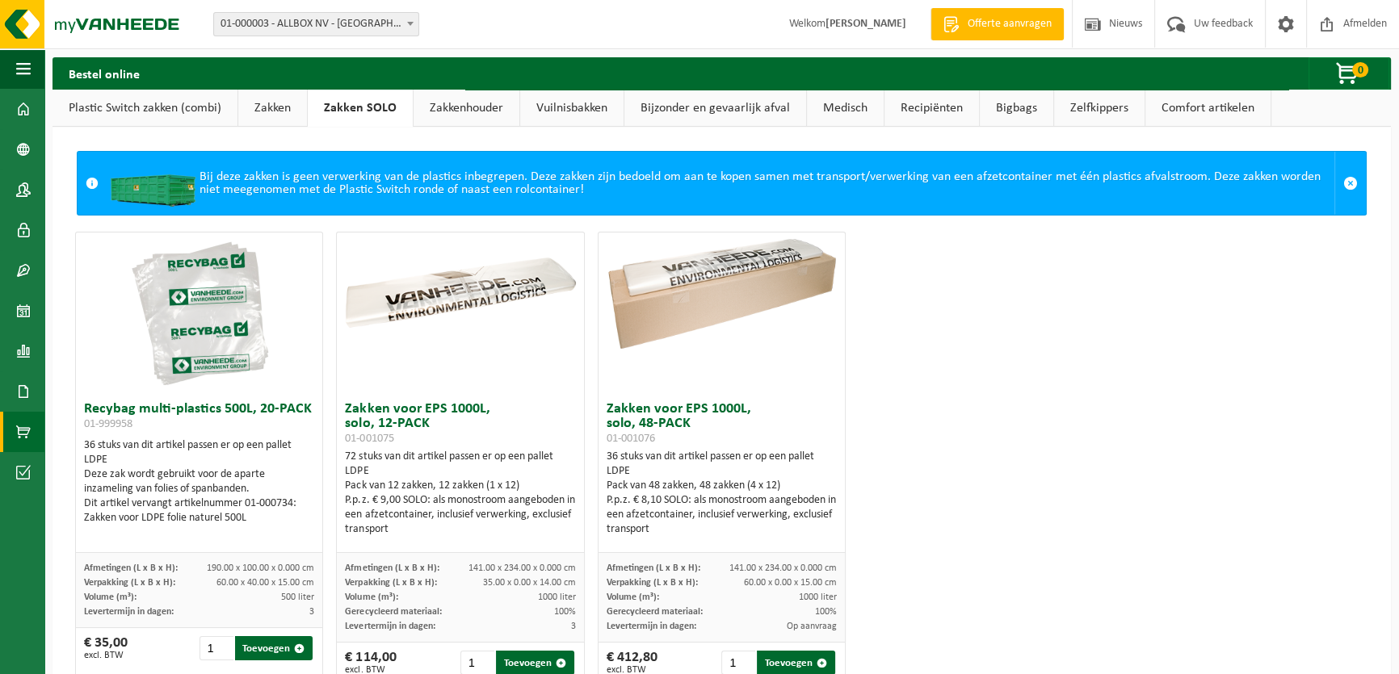
click at [473, 109] on link "Zakkenhouder" at bounding box center [467, 108] width 106 height 37
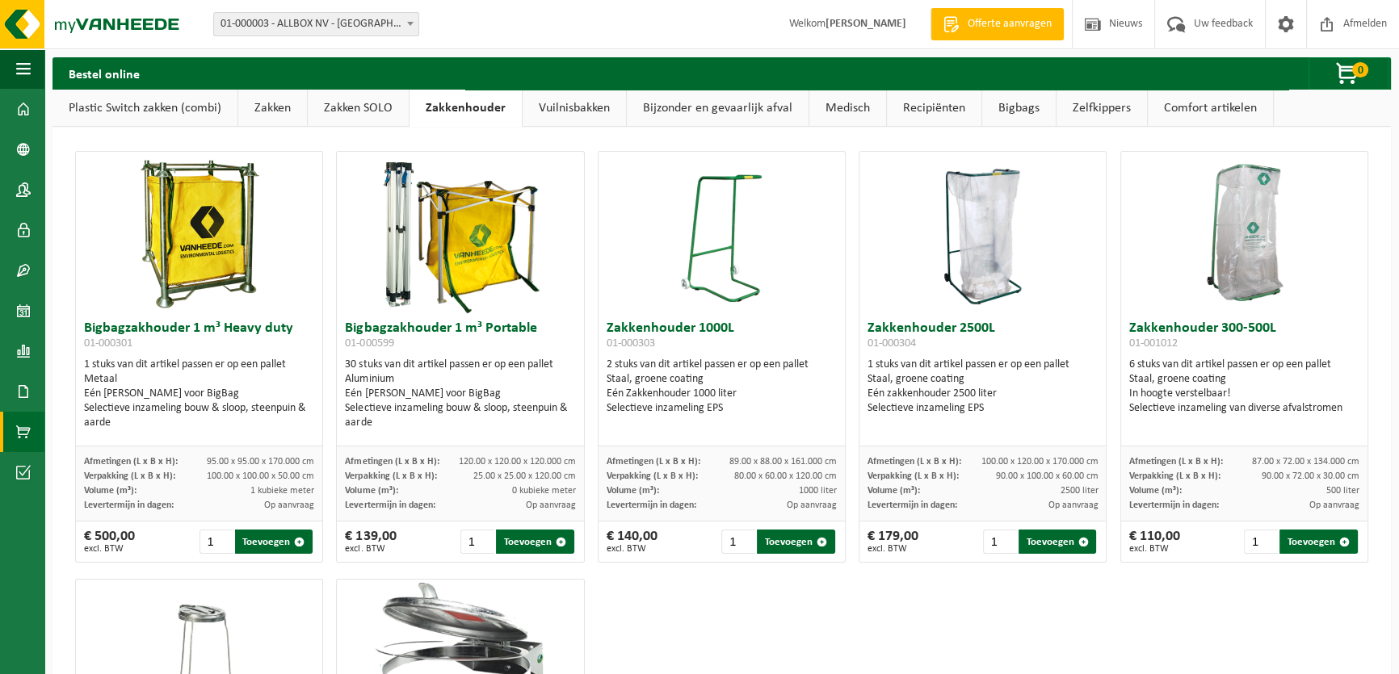
click at [385, 110] on link "Zakken SOLO" at bounding box center [358, 108] width 101 height 37
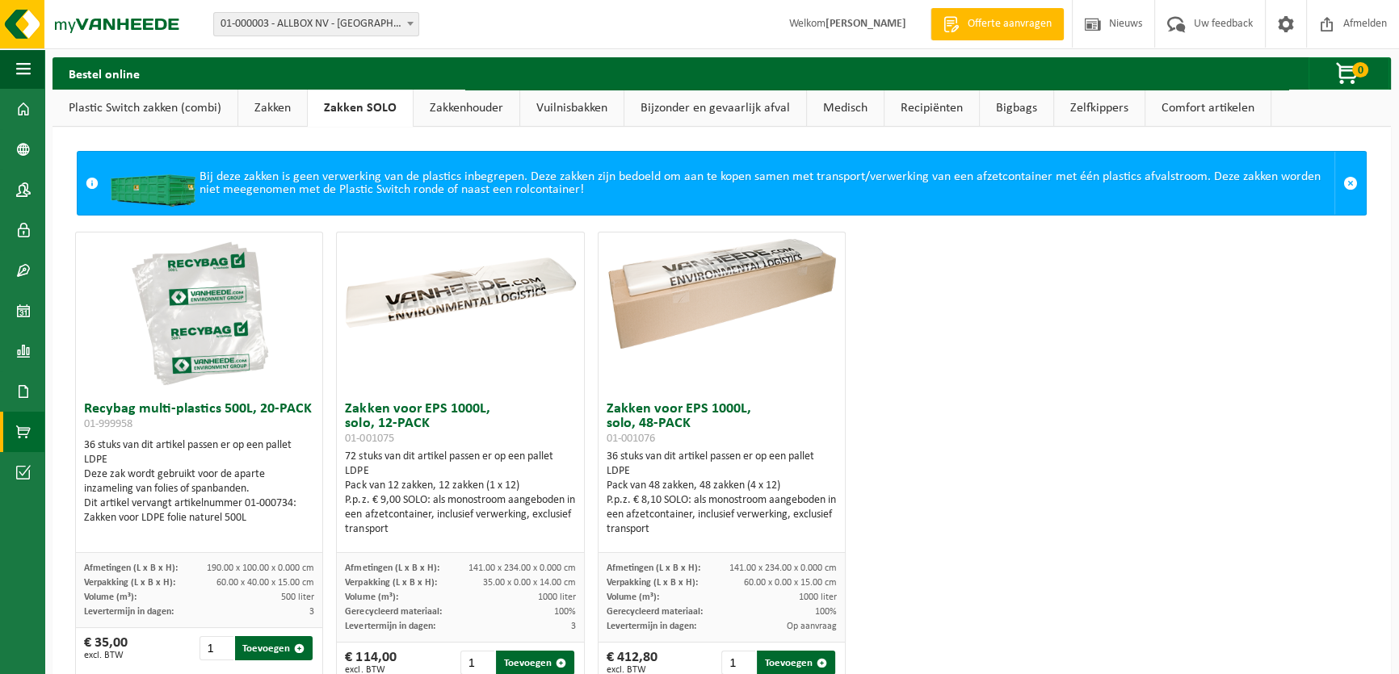
scroll to position [48, 0]
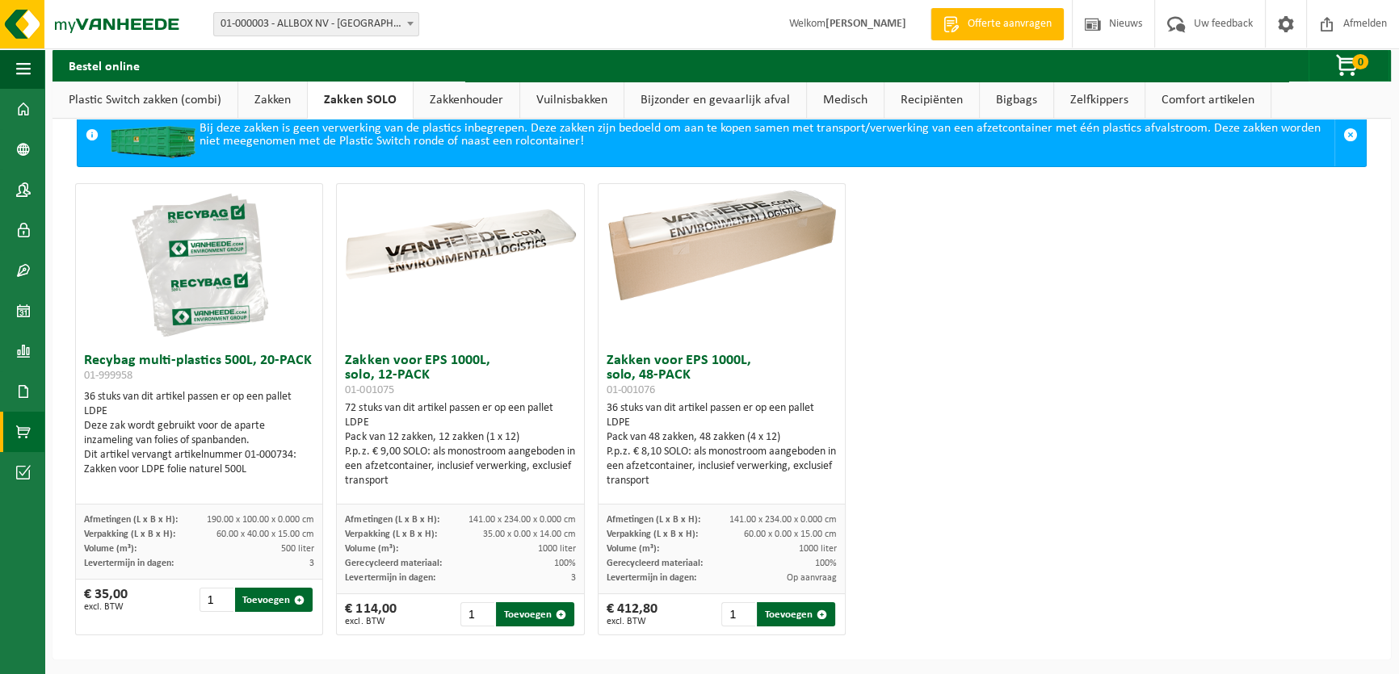
click at [286, 94] on link "Zakken" at bounding box center [272, 100] width 69 height 37
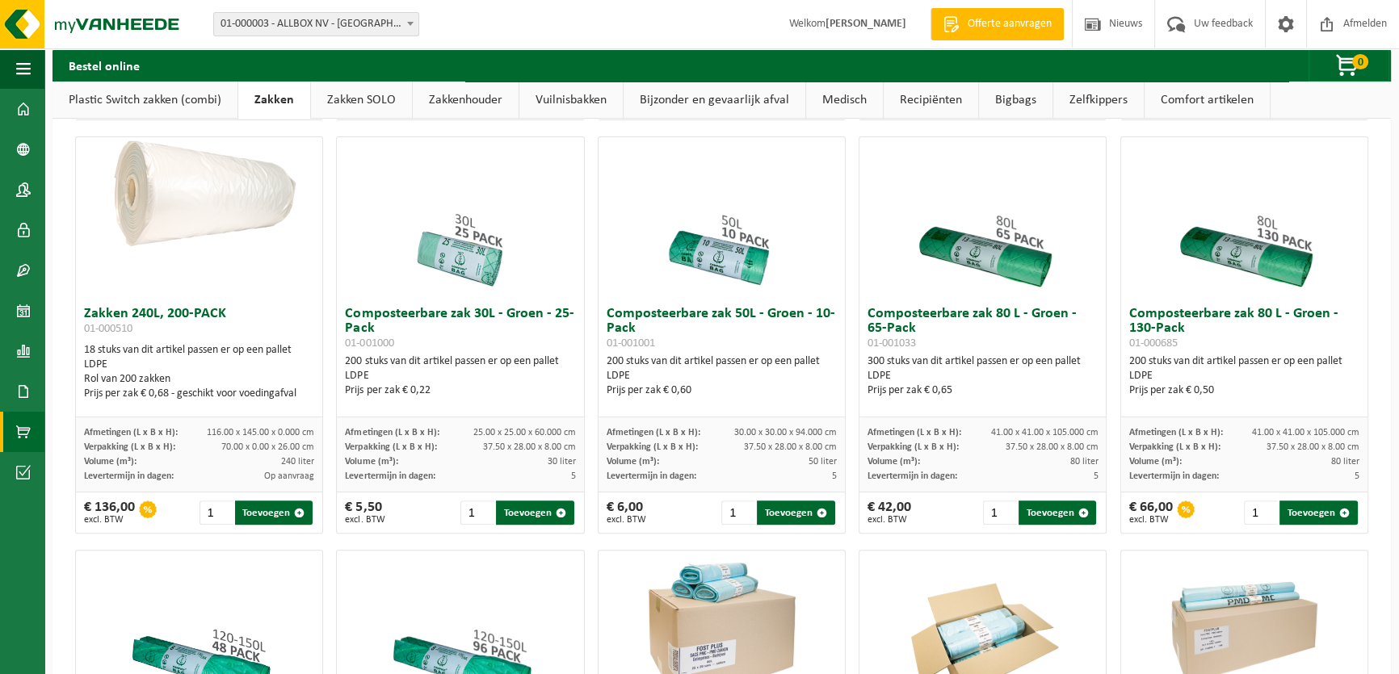
scroll to position [413, 0]
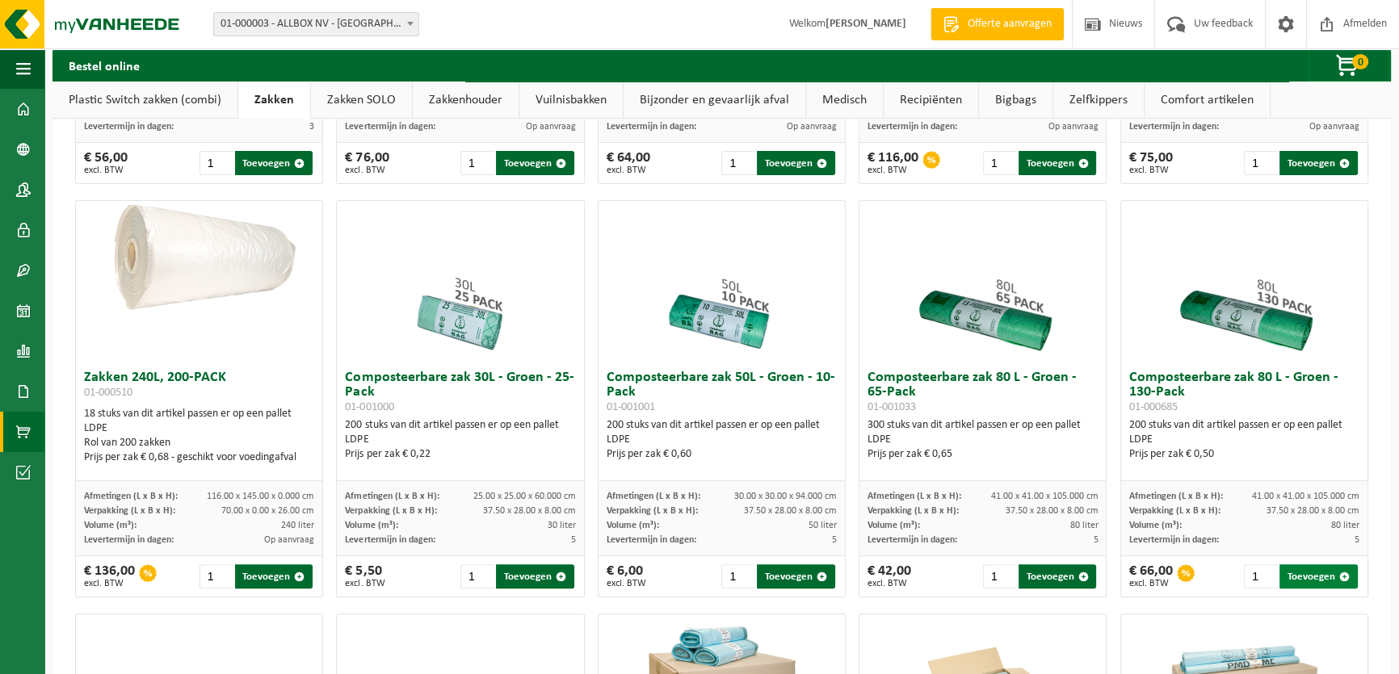
click at [1339, 579] on span "button" at bounding box center [1344, 577] width 10 height 10
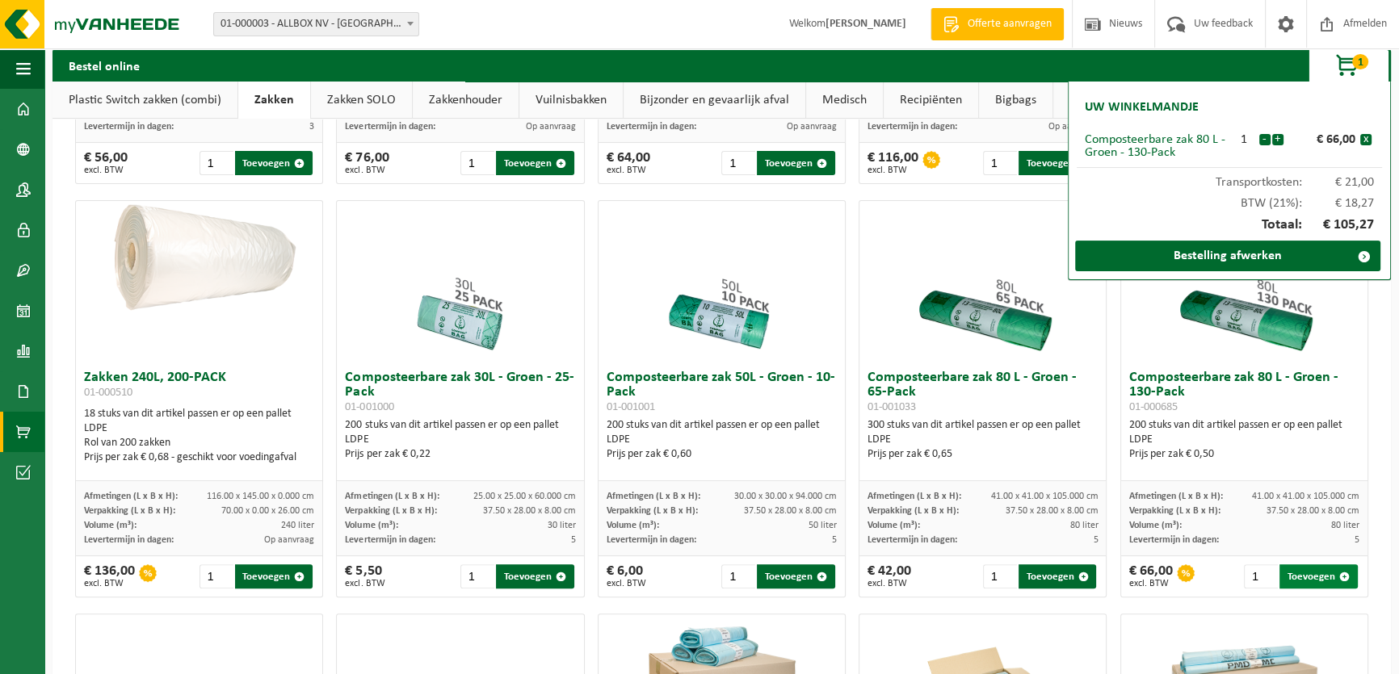
click at [1339, 579] on span "button" at bounding box center [1344, 577] width 10 height 10
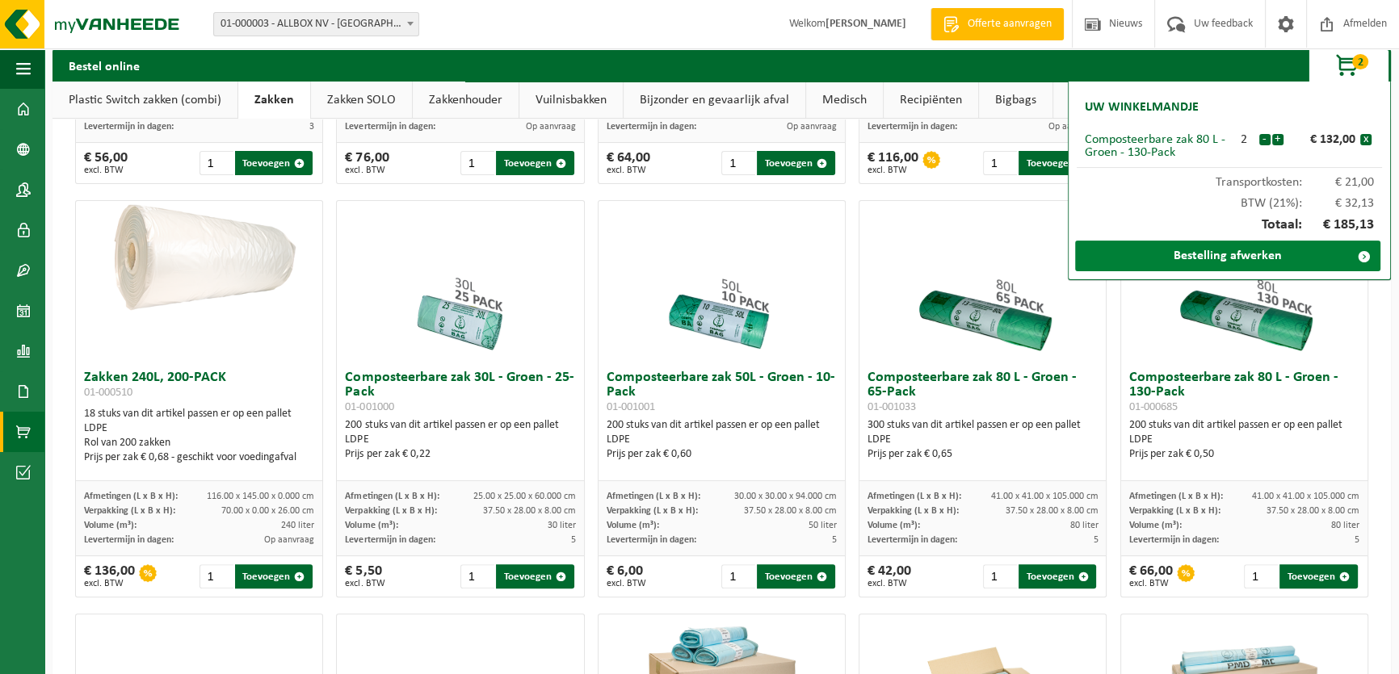
click at [1252, 258] on link "Bestelling afwerken" at bounding box center [1227, 256] width 305 height 31
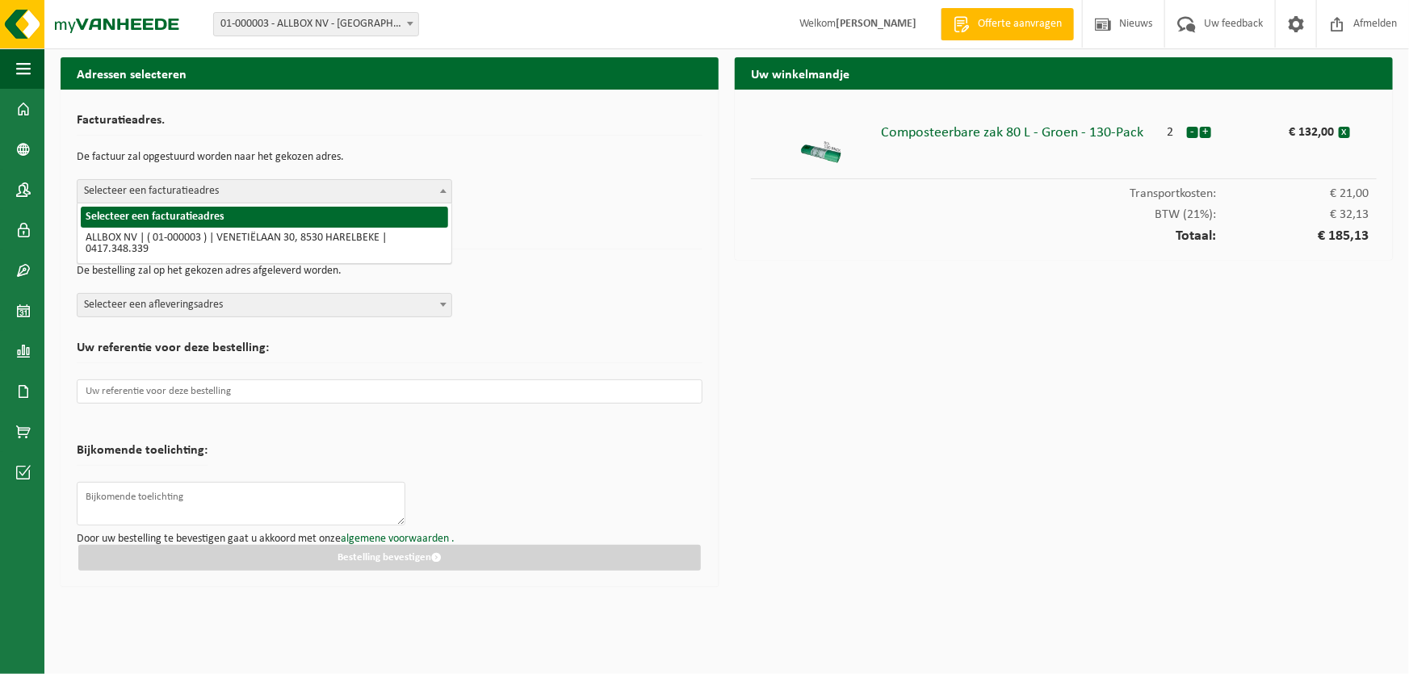
click at [438, 192] on span at bounding box center [443, 190] width 16 height 21
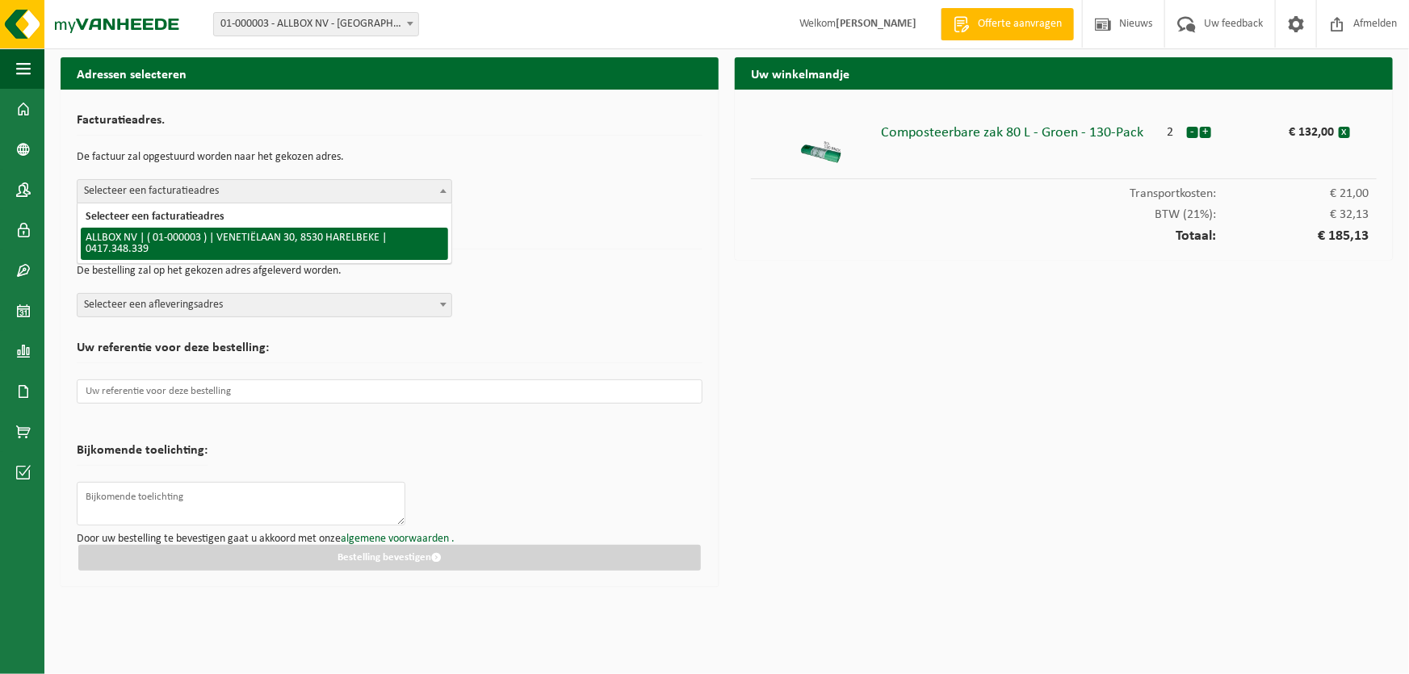
select select "2"
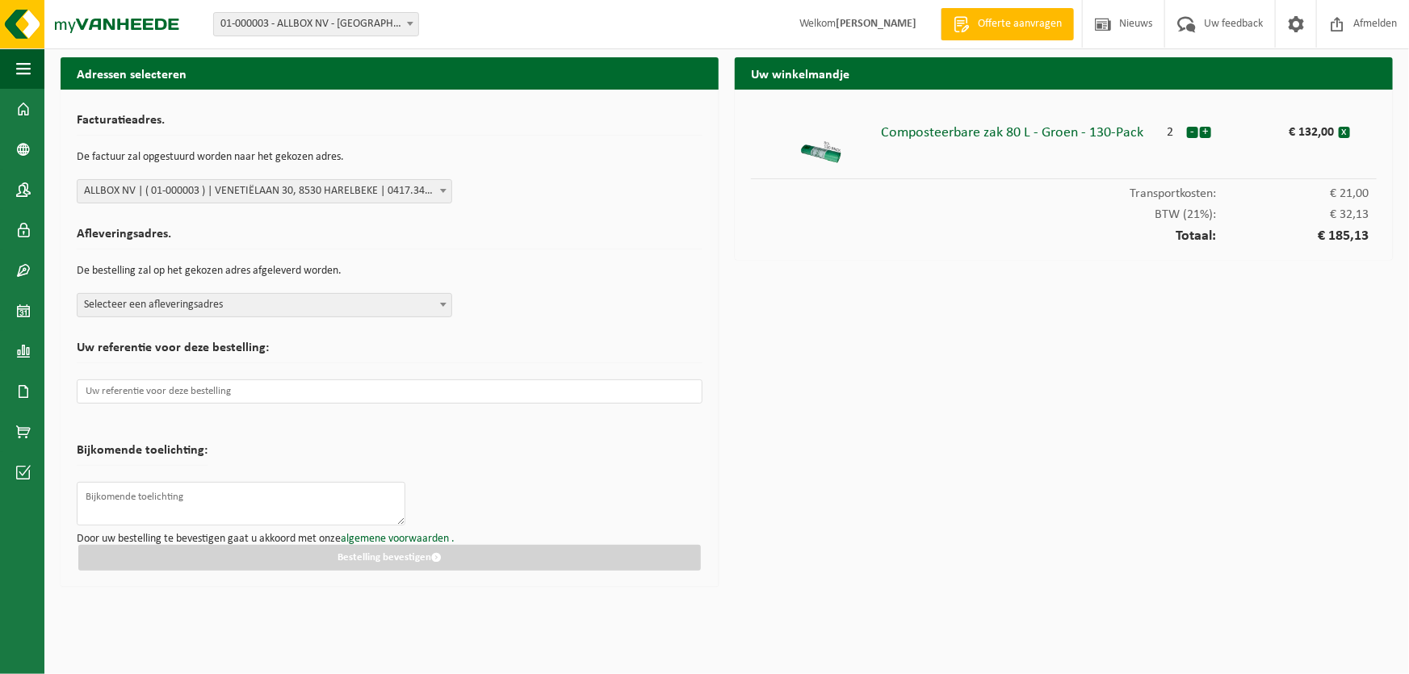
click at [447, 303] on span at bounding box center [443, 304] width 16 height 21
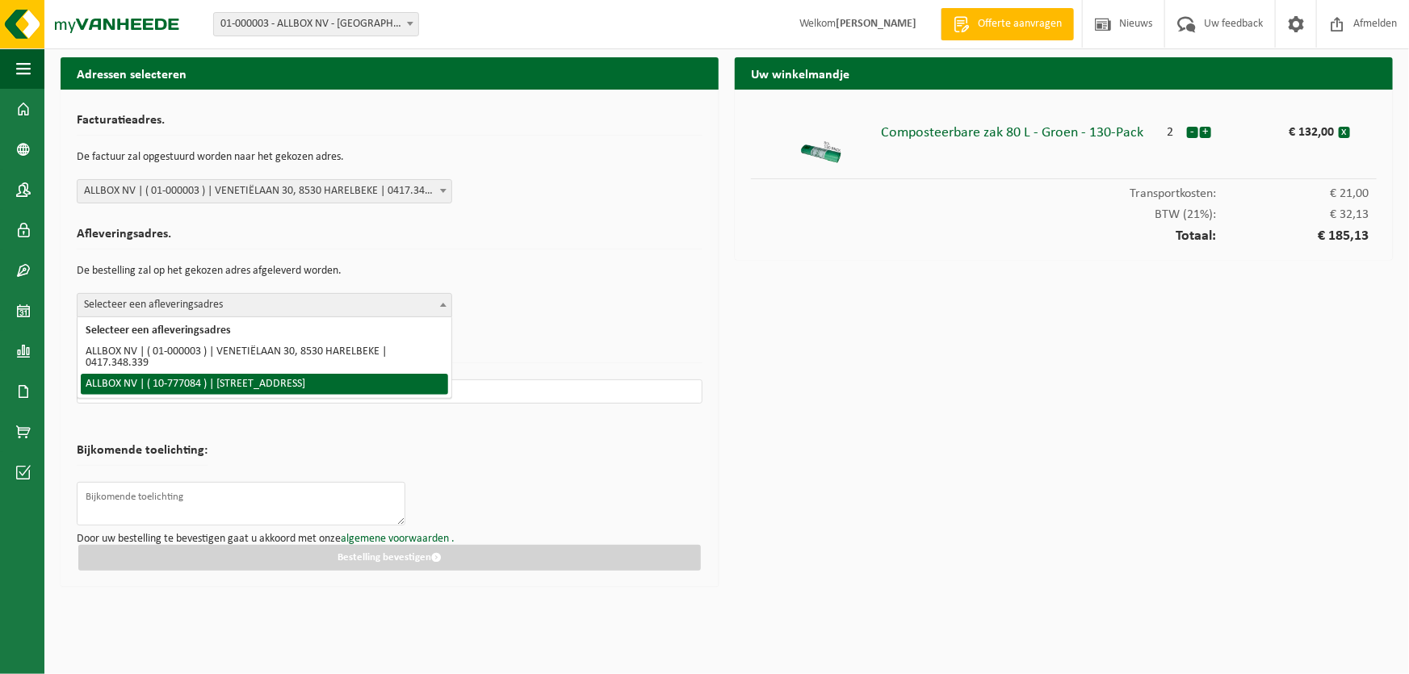
select select "24345"
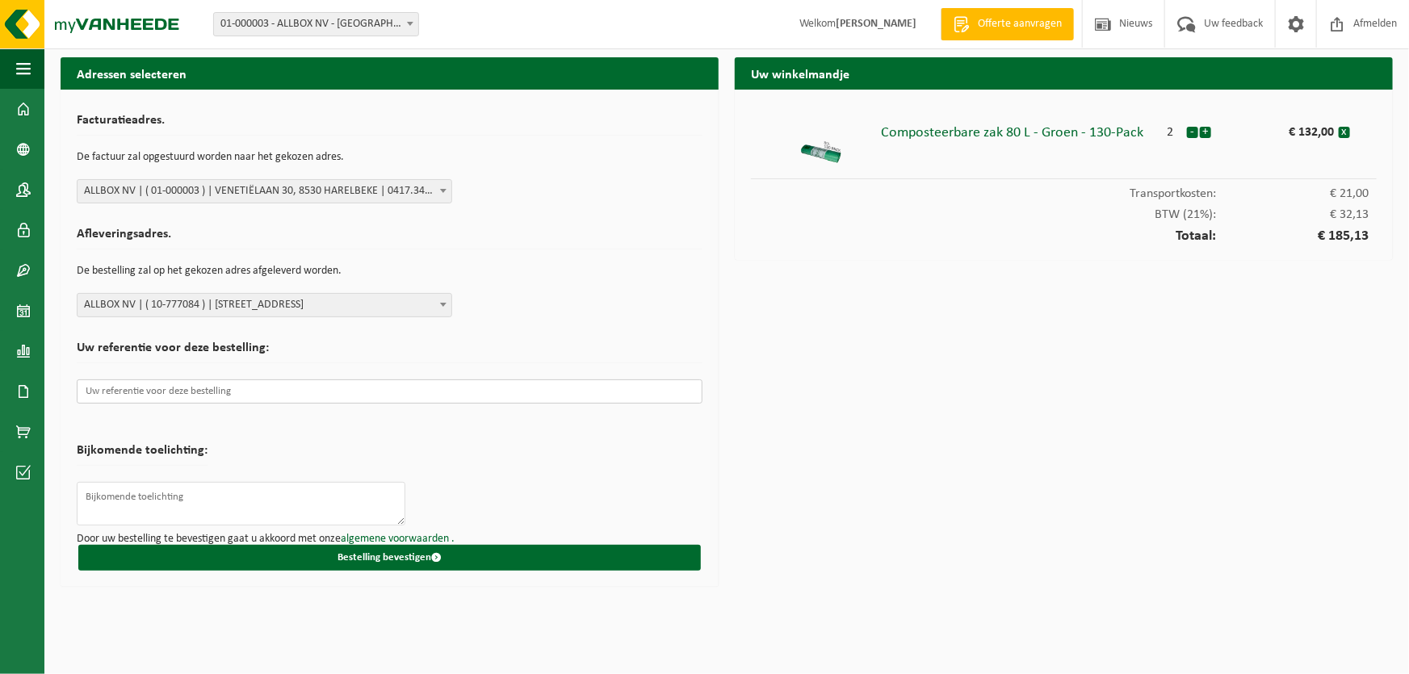
click at [185, 393] on input "text" at bounding box center [390, 392] width 626 height 24
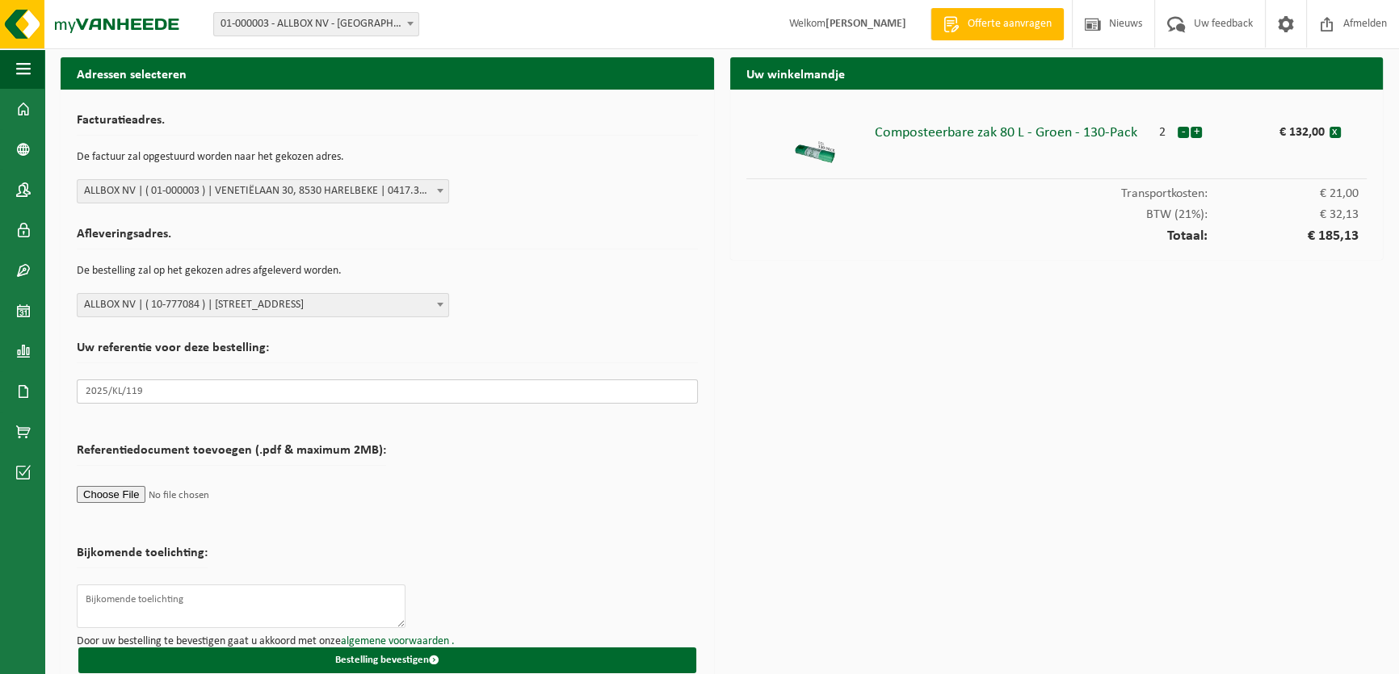
type input "2025/KL/119"
click at [141, 493] on input "file" at bounding box center [231, 494] width 309 height 24
type input "C:\fakepath\2025 KL 119 Bestelbon Vanheede.docx"
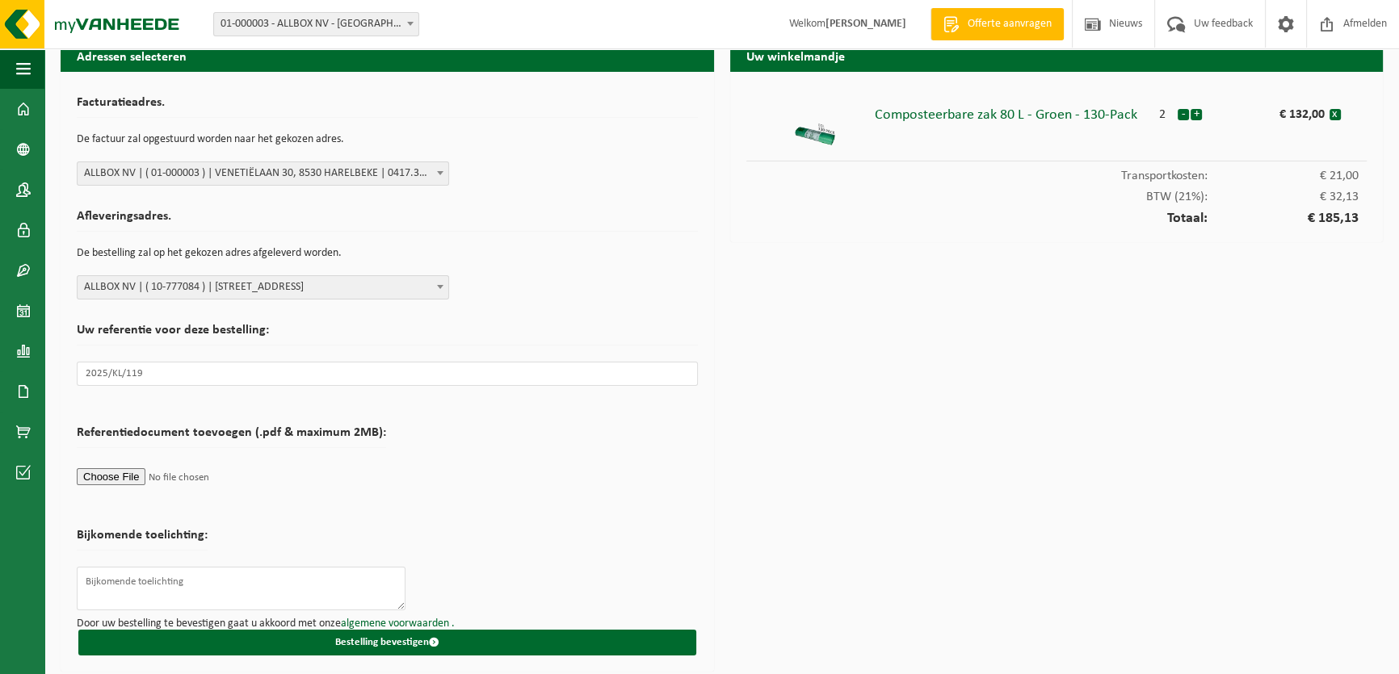
scroll to position [23, 0]
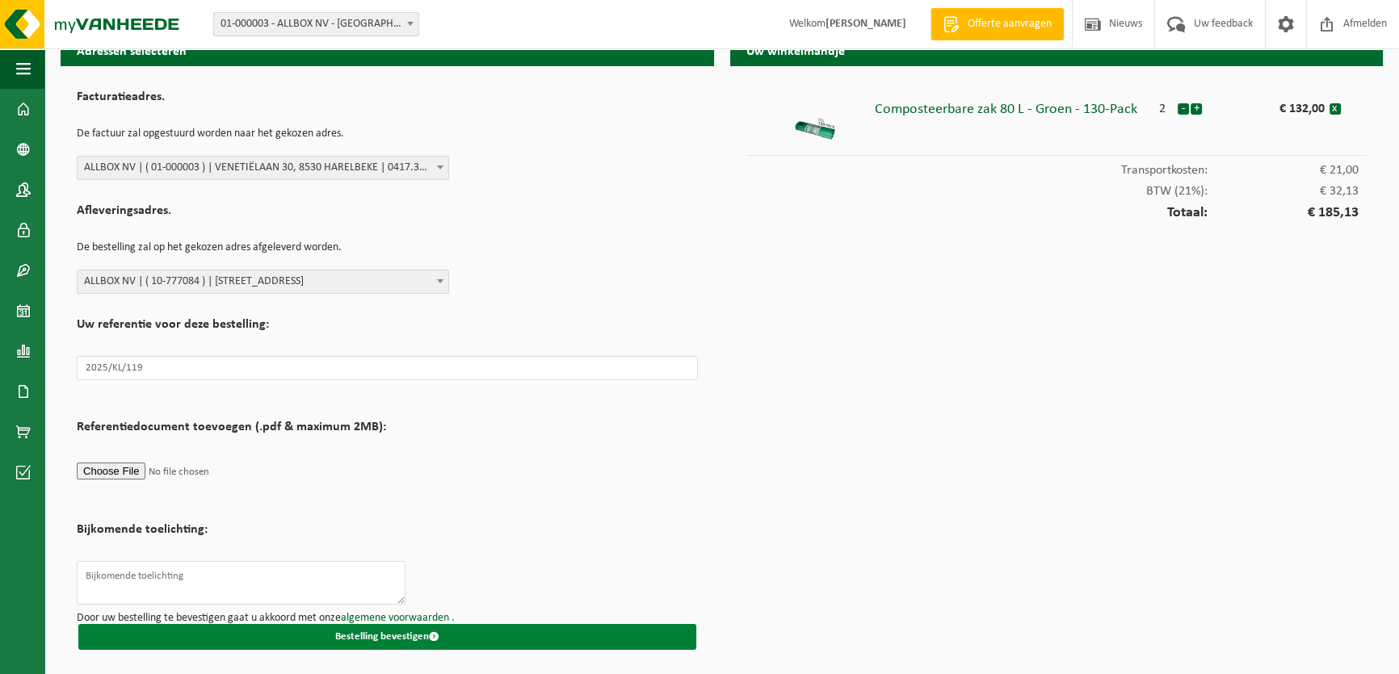
click at [387, 631] on button "Bestelling bevestigen" at bounding box center [387, 637] width 618 height 26
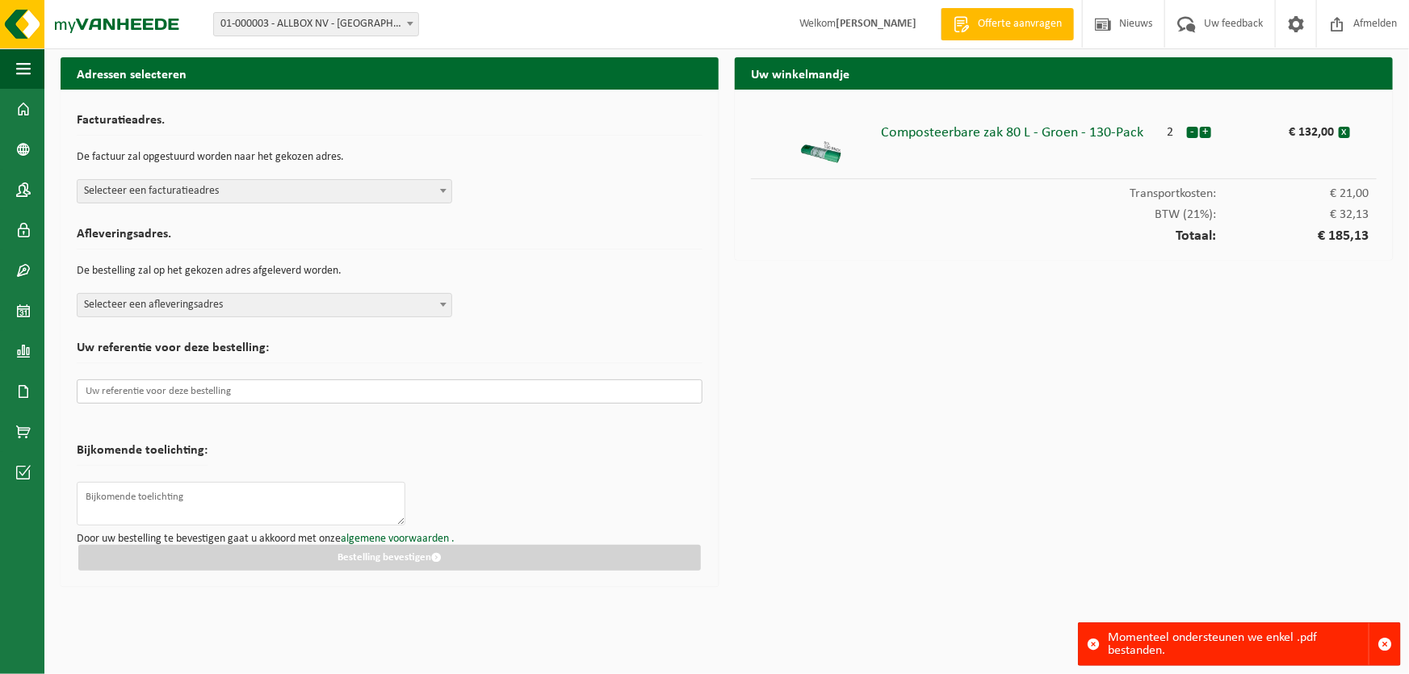
click at [406, 394] on input "text" at bounding box center [390, 392] width 626 height 24
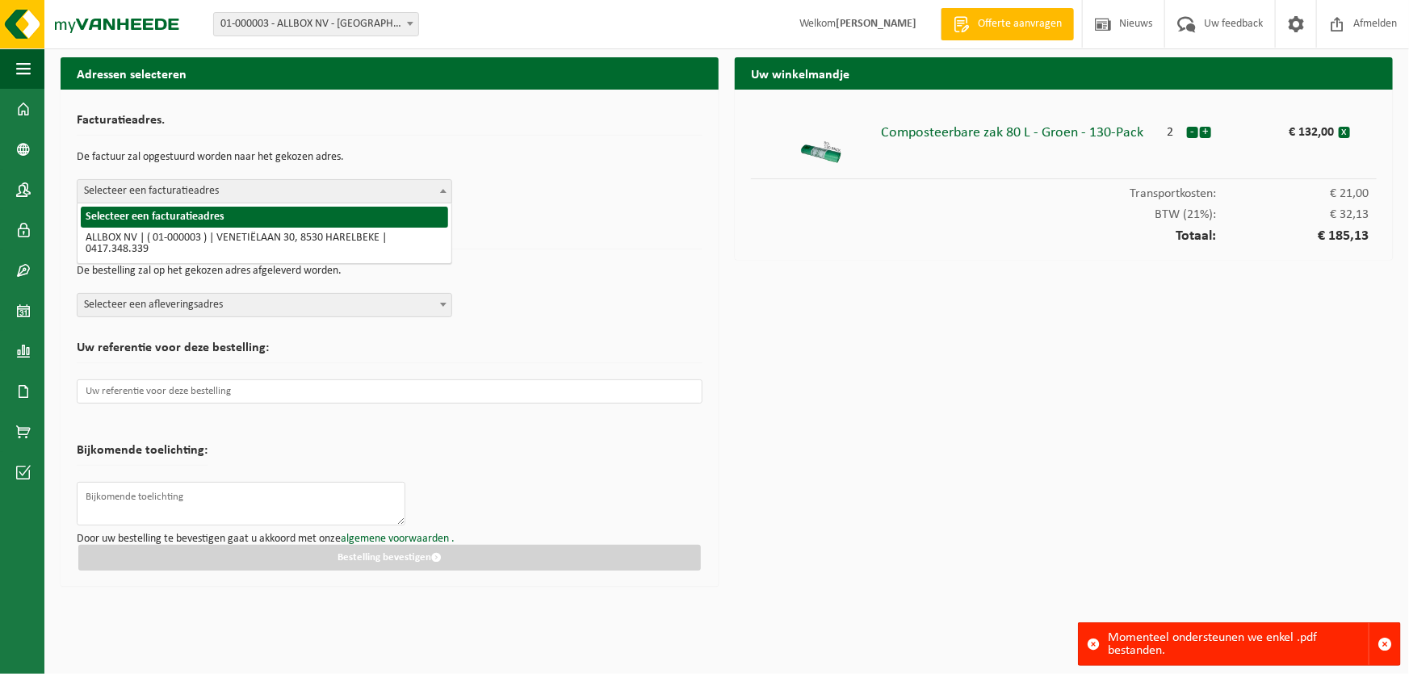
click at [444, 194] on span at bounding box center [443, 190] width 16 height 21
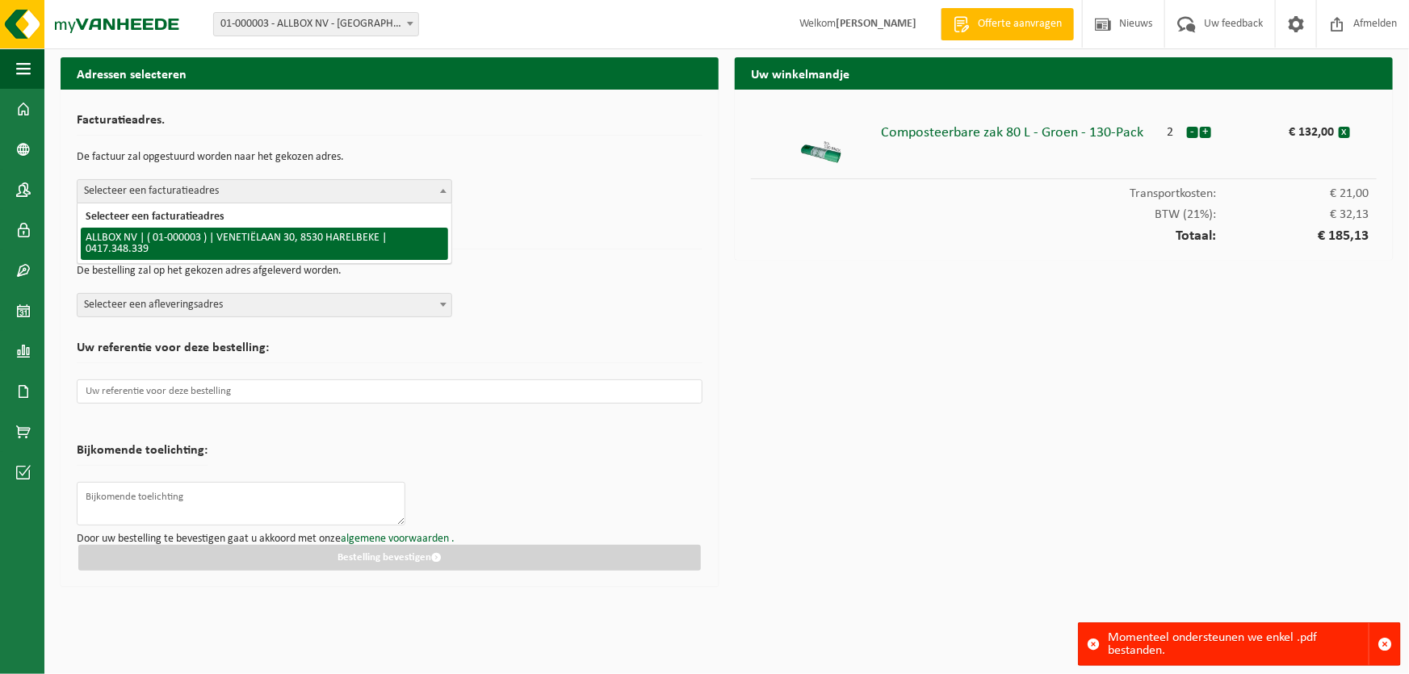
select select "2"
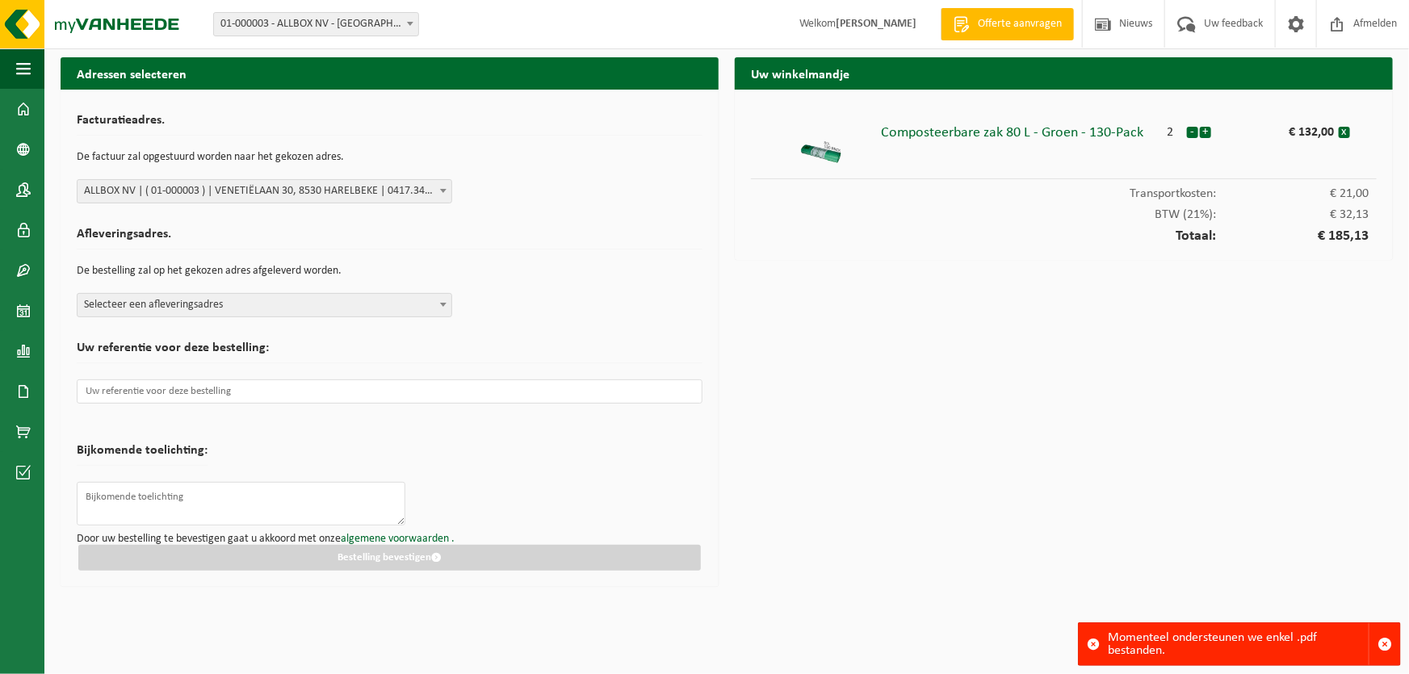
click at [441, 305] on b at bounding box center [443, 305] width 6 height 4
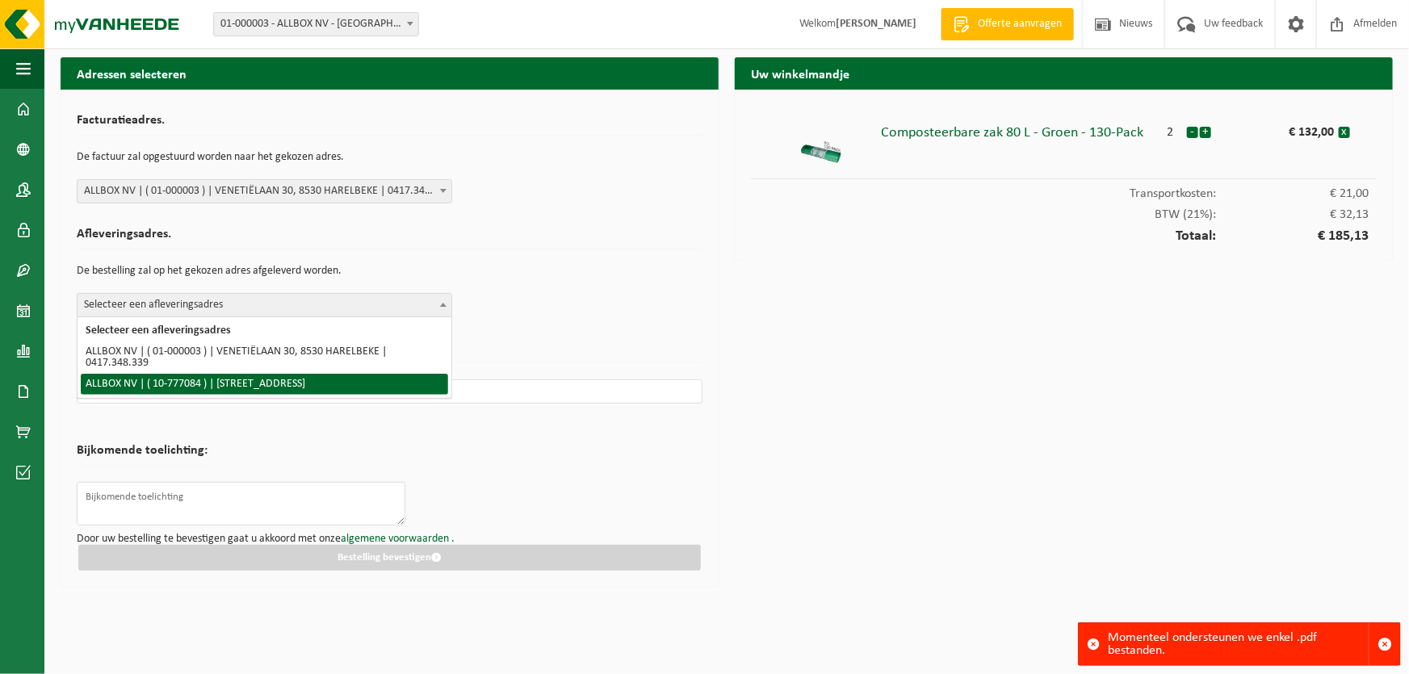
select select "24345"
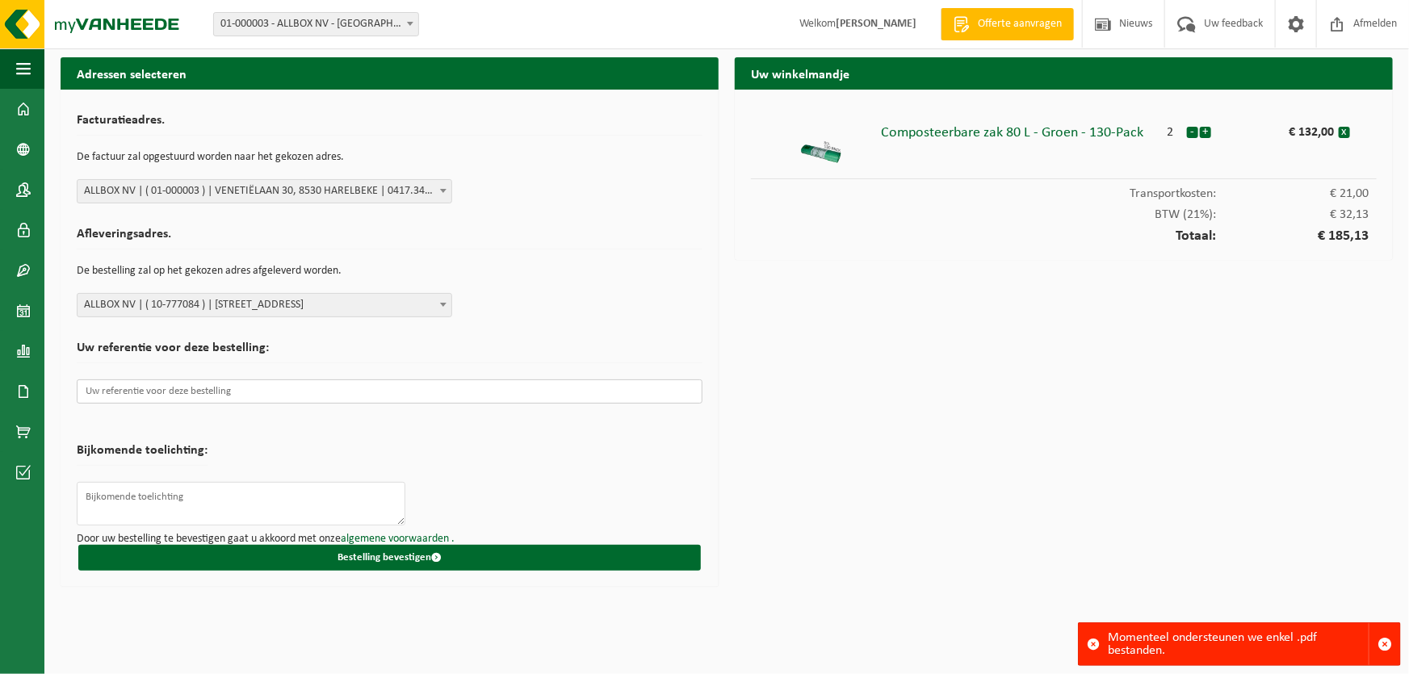
click at [325, 394] on input "text" at bounding box center [390, 392] width 626 height 24
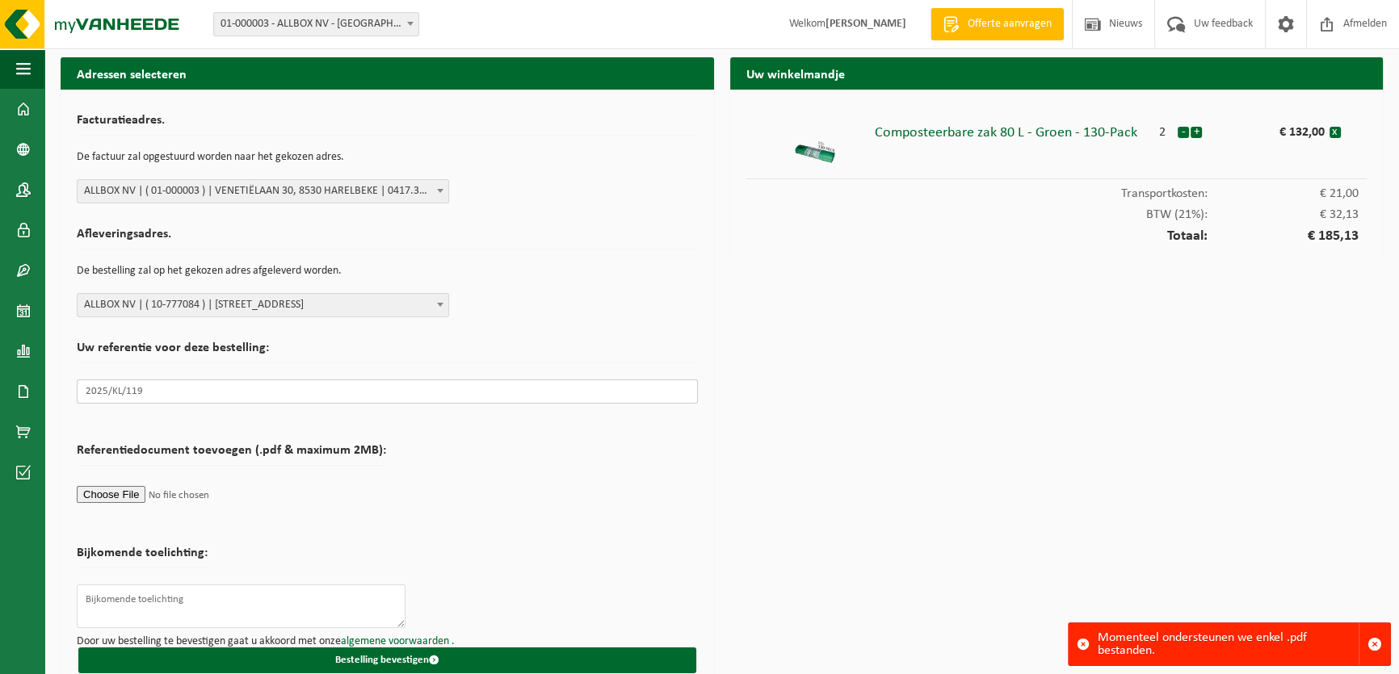
type input "2025/KL/119"
click at [128, 496] on input "file" at bounding box center [231, 494] width 309 height 24
type input "C:\fakepath\2025 KL 119 Bestelbon Vanheede.pdf"
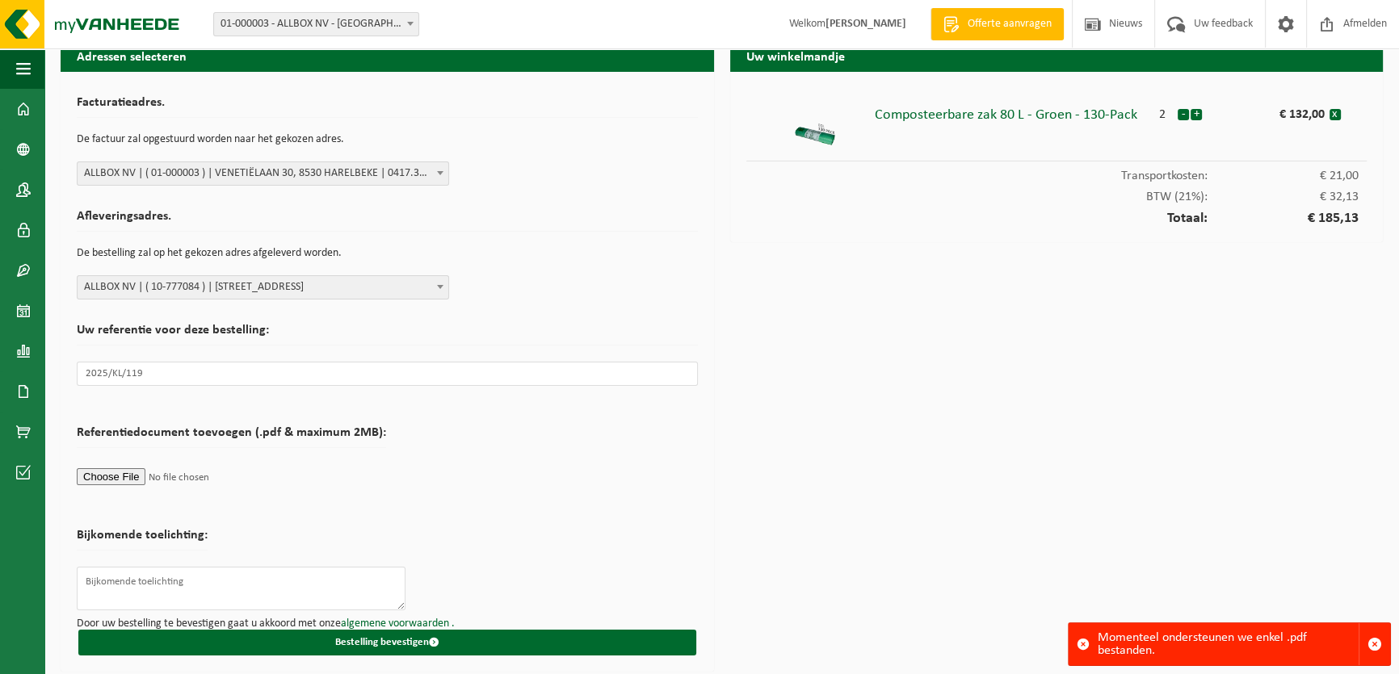
scroll to position [23, 0]
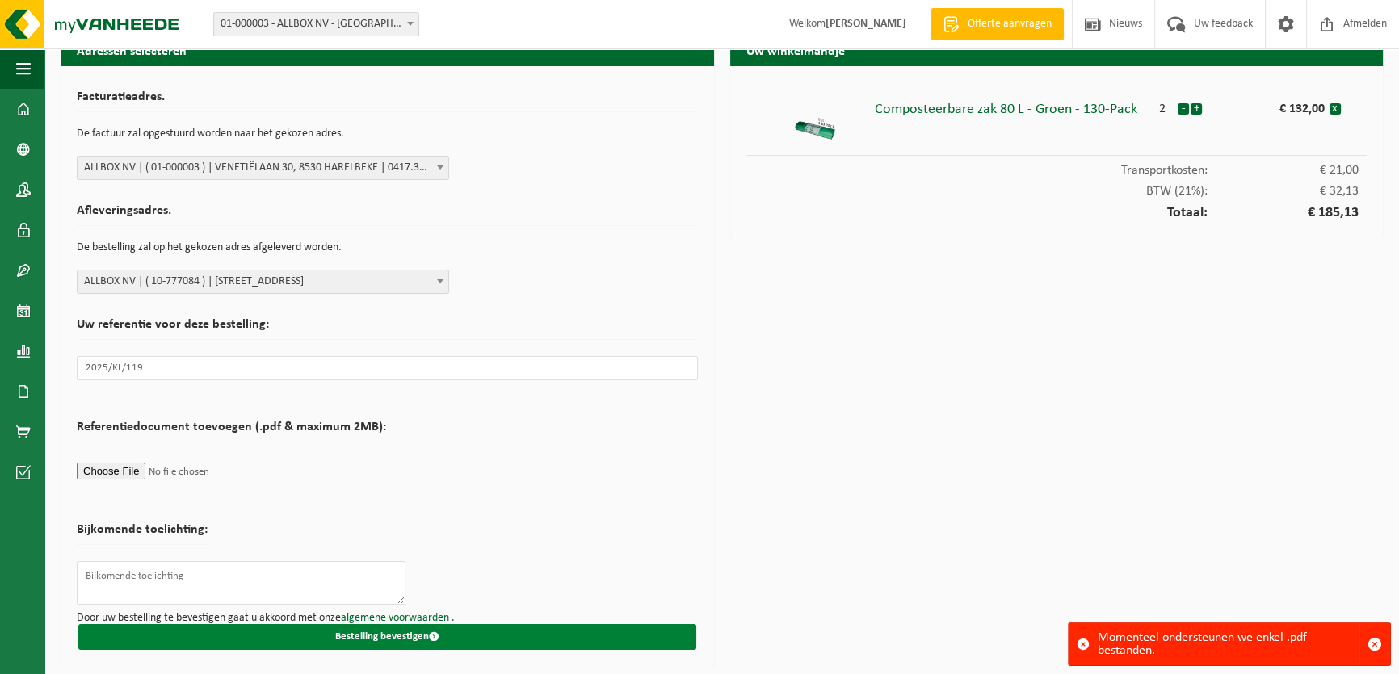
click at [405, 635] on button "Bestelling bevestigen" at bounding box center [387, 637] width 618 height 26
